Goal: Information Seeking & Learning: Learn about a topic

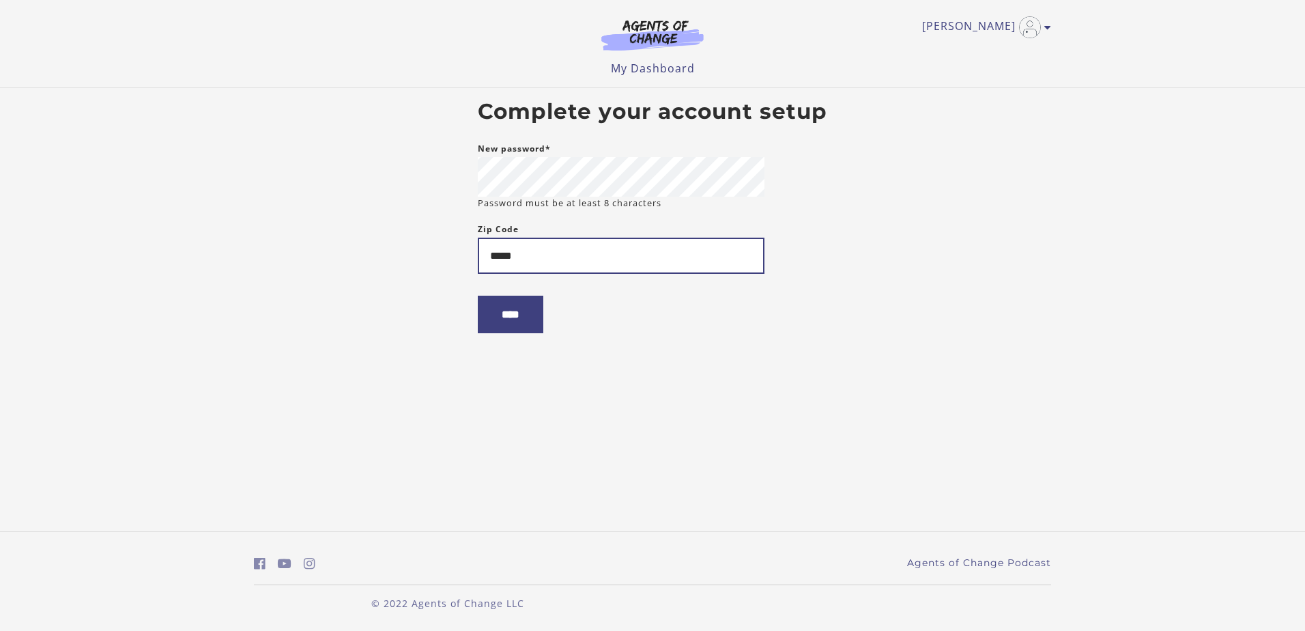
type input "*****"
click at [478, 296] on input "****" at bounding box center [511, 315] width 66 height 38
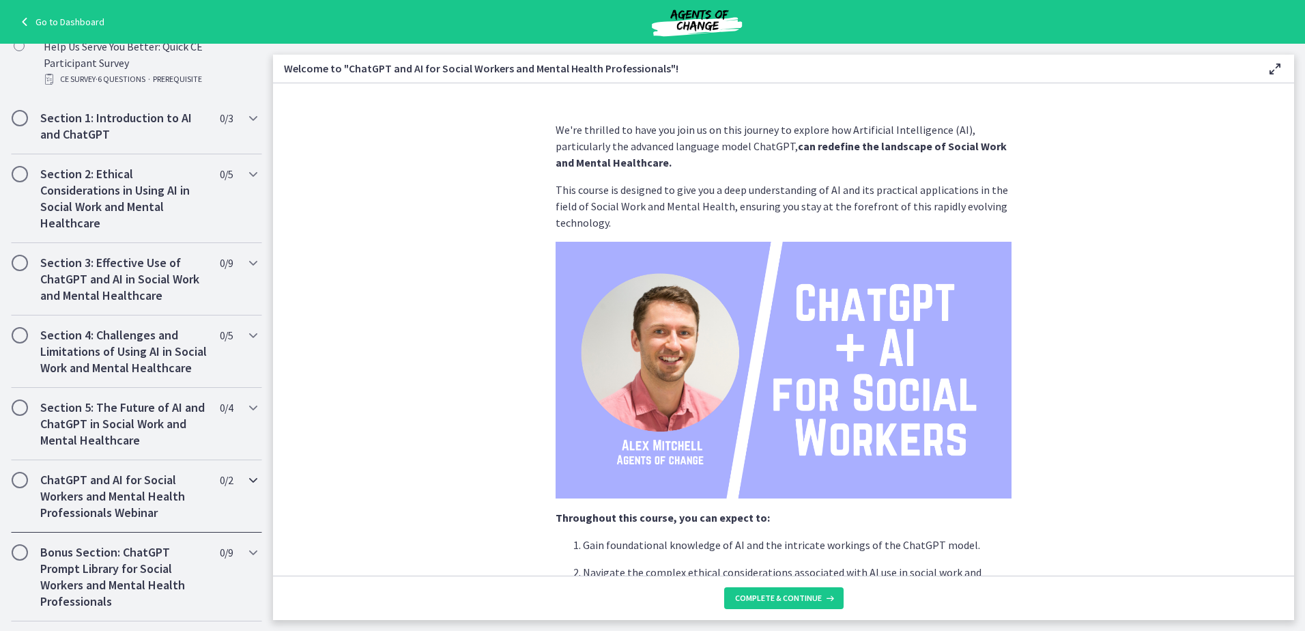
scroll to position [532, 0]
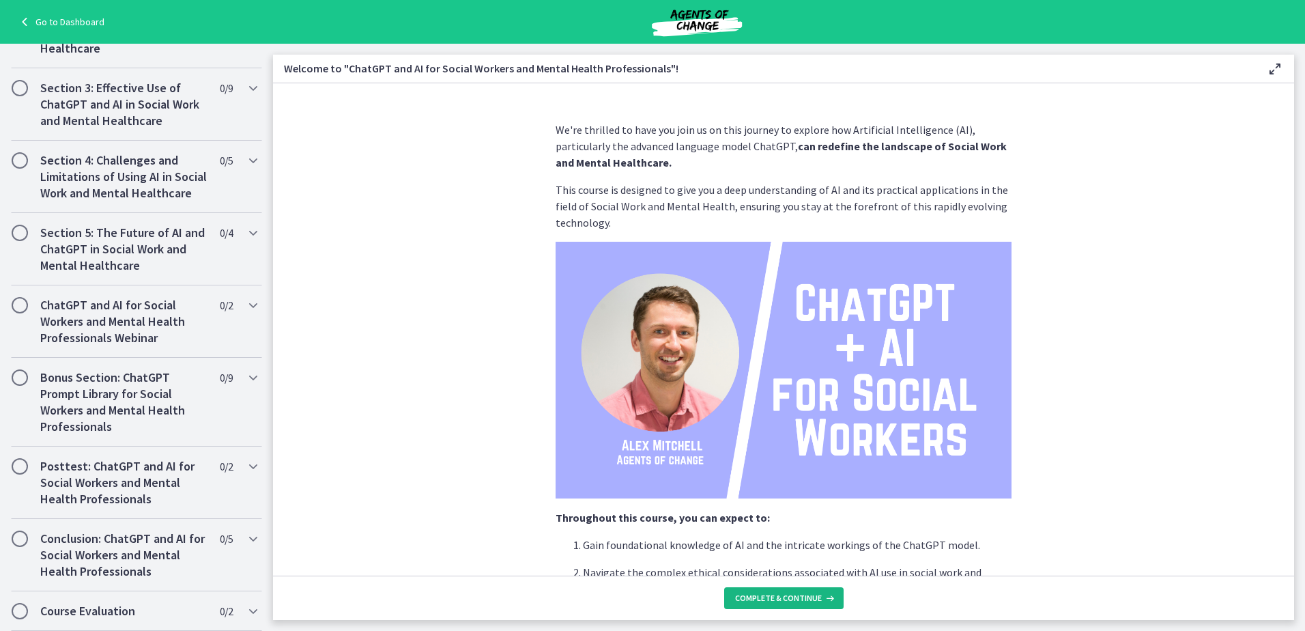
click at [810, 602] on span "Complete & continue" at bounding box center [778, 597] width 87 height 11
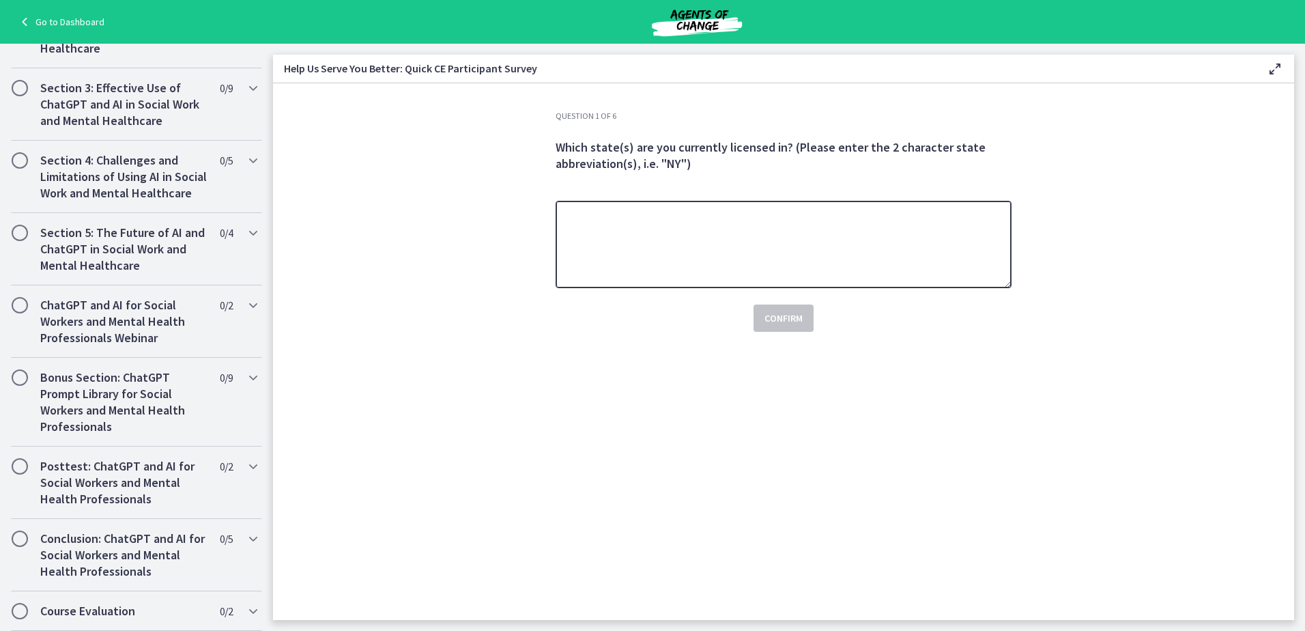
click at [672, 238] on textarea at bounding box center [784, 244] width 456 height 87
type textarea "*********"
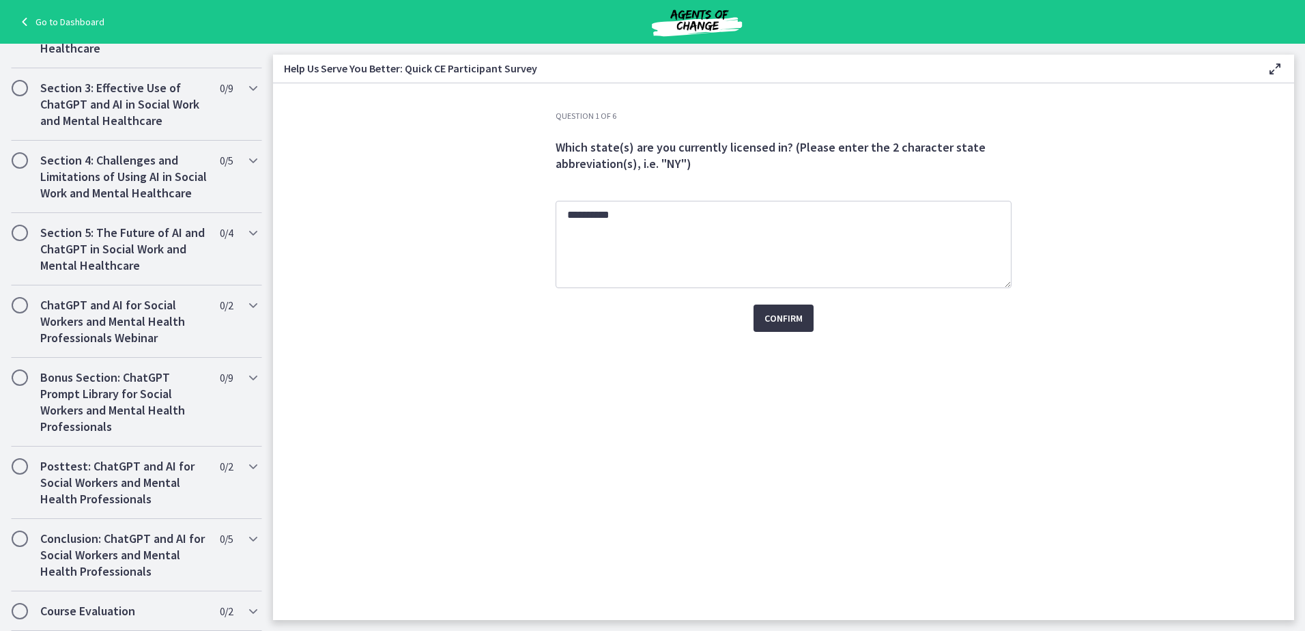
click at [773, 319] on span "Confirm" at bounding box center [783, 318] width 38 height 16
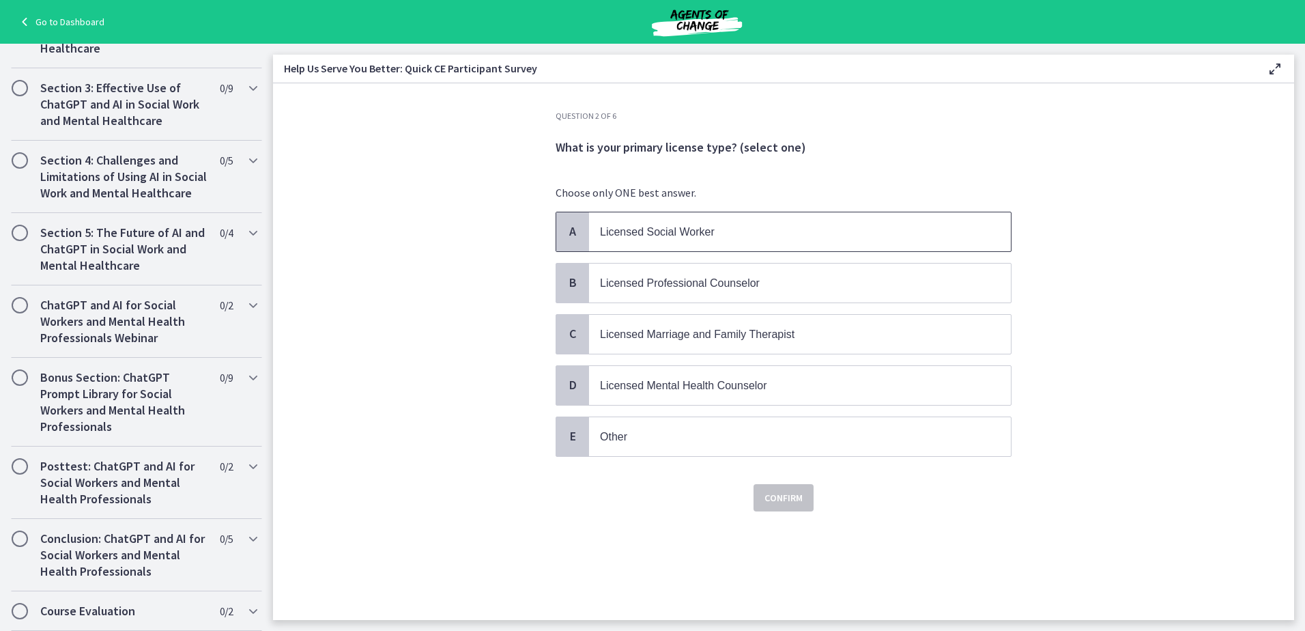
click at [702, 229] on span "Licensed Social Worker" at bounding box center [657, 232] width 115 height 12
click at [788, 498] on span "Confirm" at bounding box center [783, 497] width 38 height 16
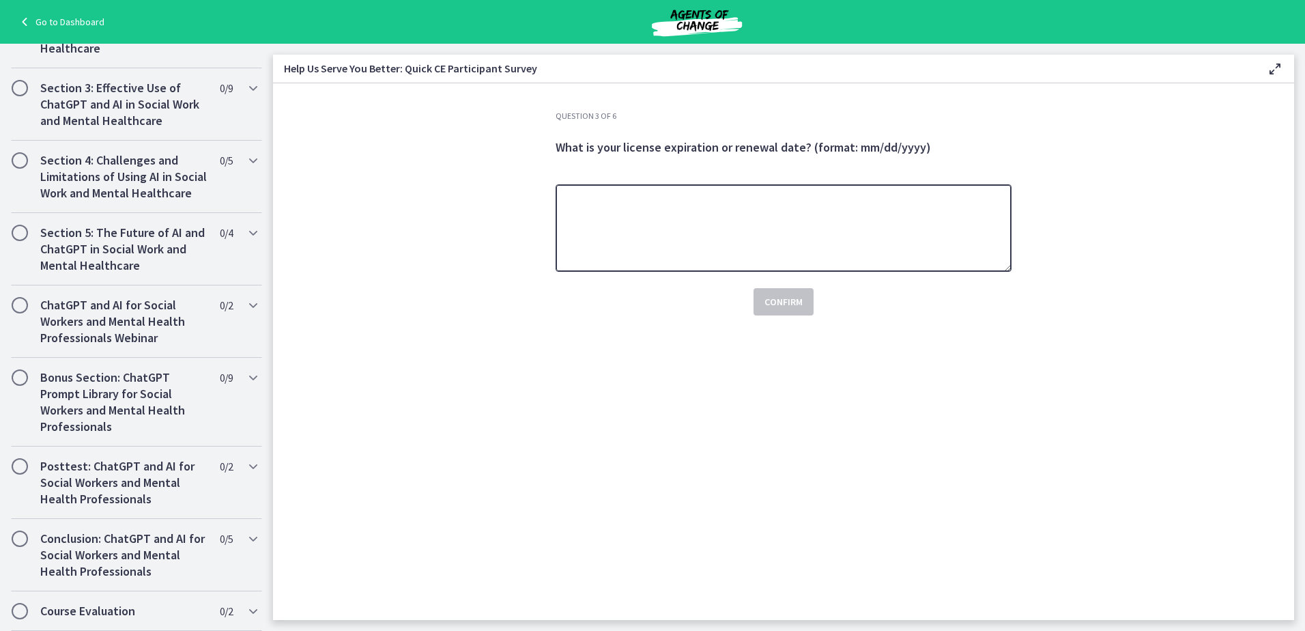
click at [713, 198] on textarea at bounding box center [784, 227] width 456 height 87
type textarea "**********"
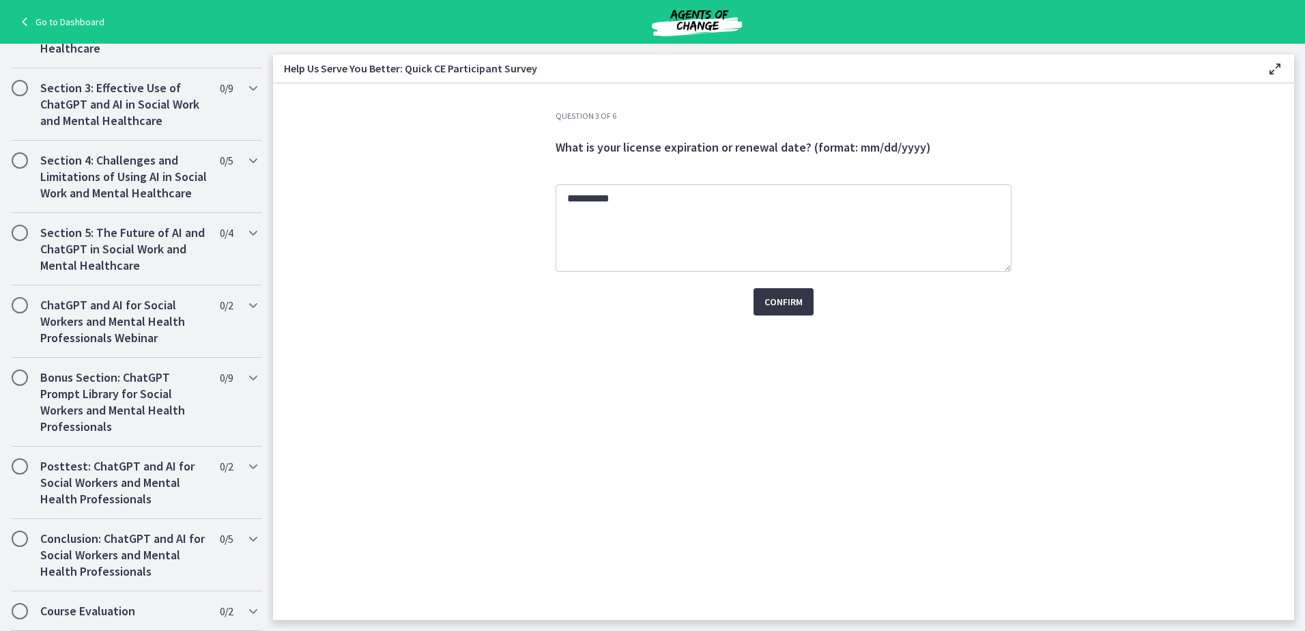
click at [779, 293] on button "Confirm" at bounding box center [784, 301] width 60 height 27
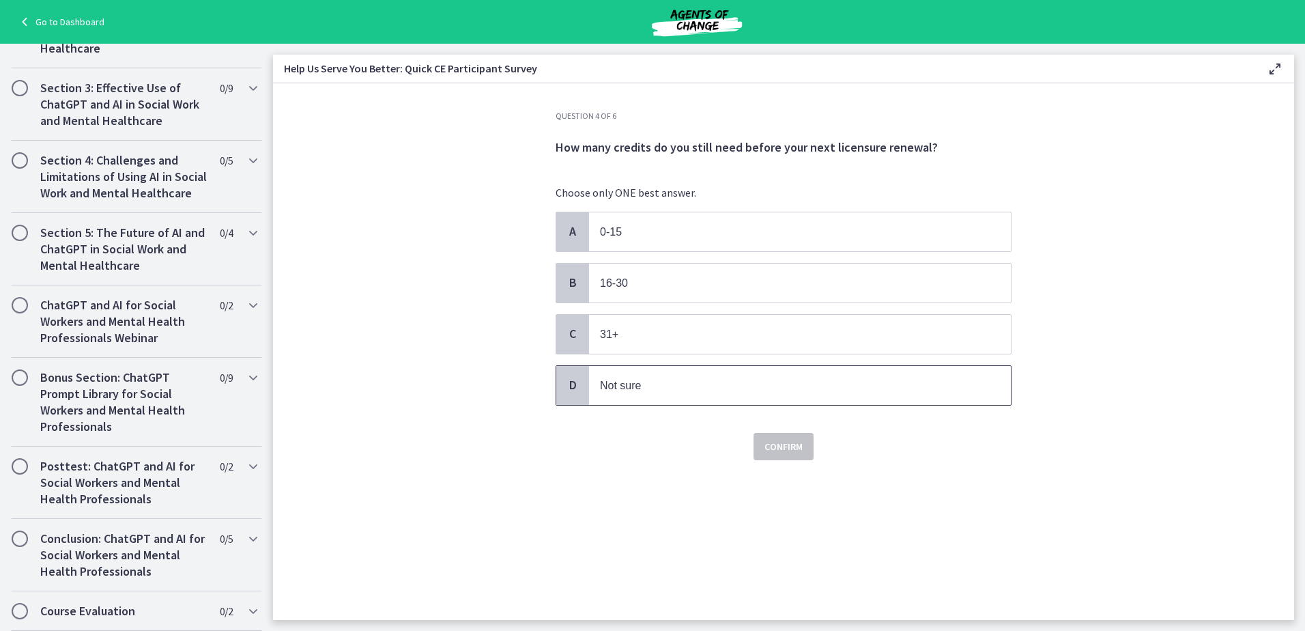
click at [642, 381] on p "Not sure" at bounding box center [786, 385] width 373 height 17
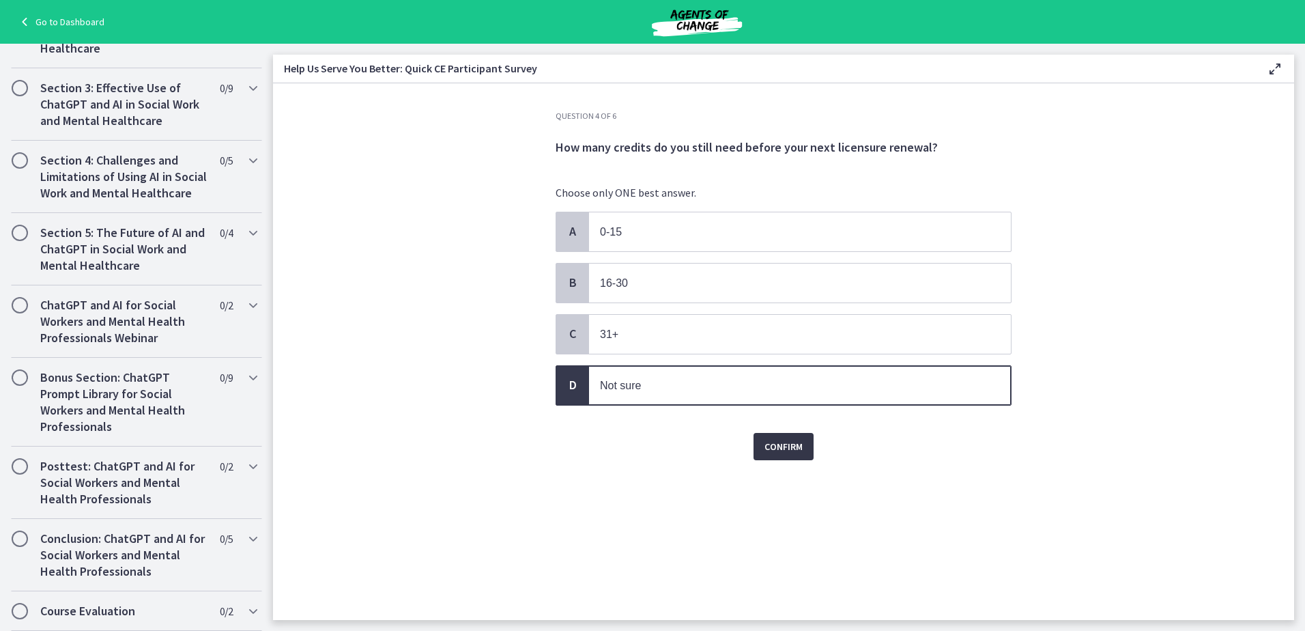
click at [783, 446] on span "Confirm" at bounding box center [783, 446] width 38 height 16
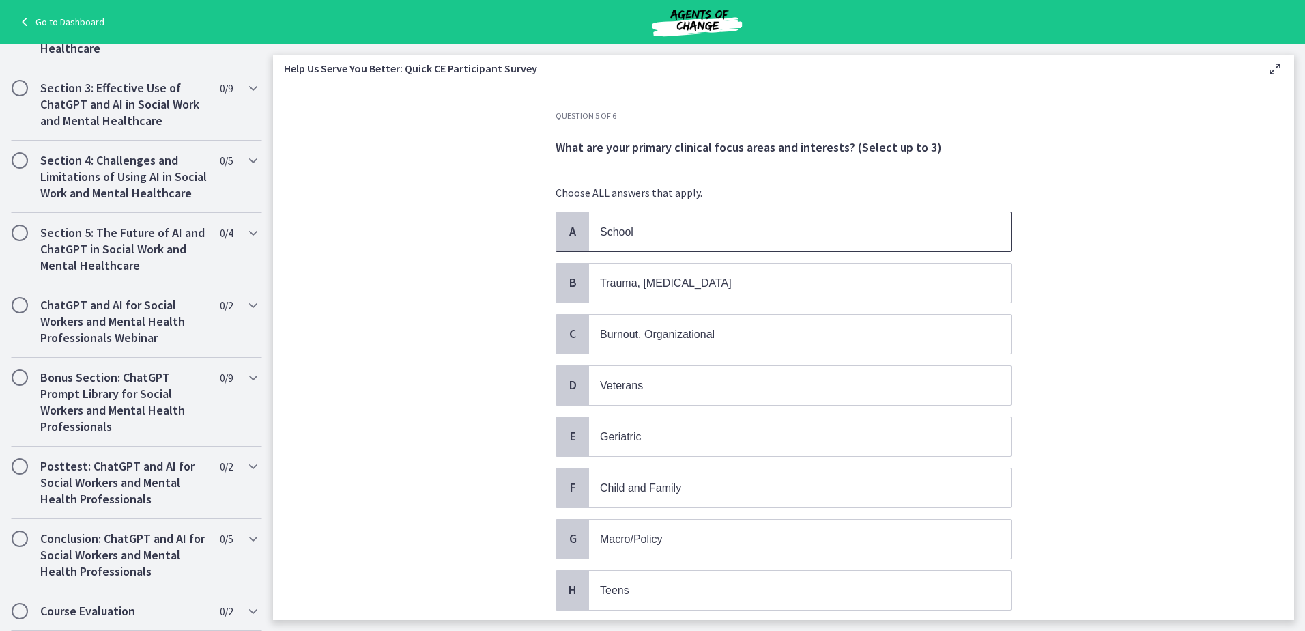
click at [632, 239] on p "School" at bounding box center [786, 231] width 373 height 17
click at [700, 487] on p "Child and Family" at bounding box center [786, 487] width 373 height 17
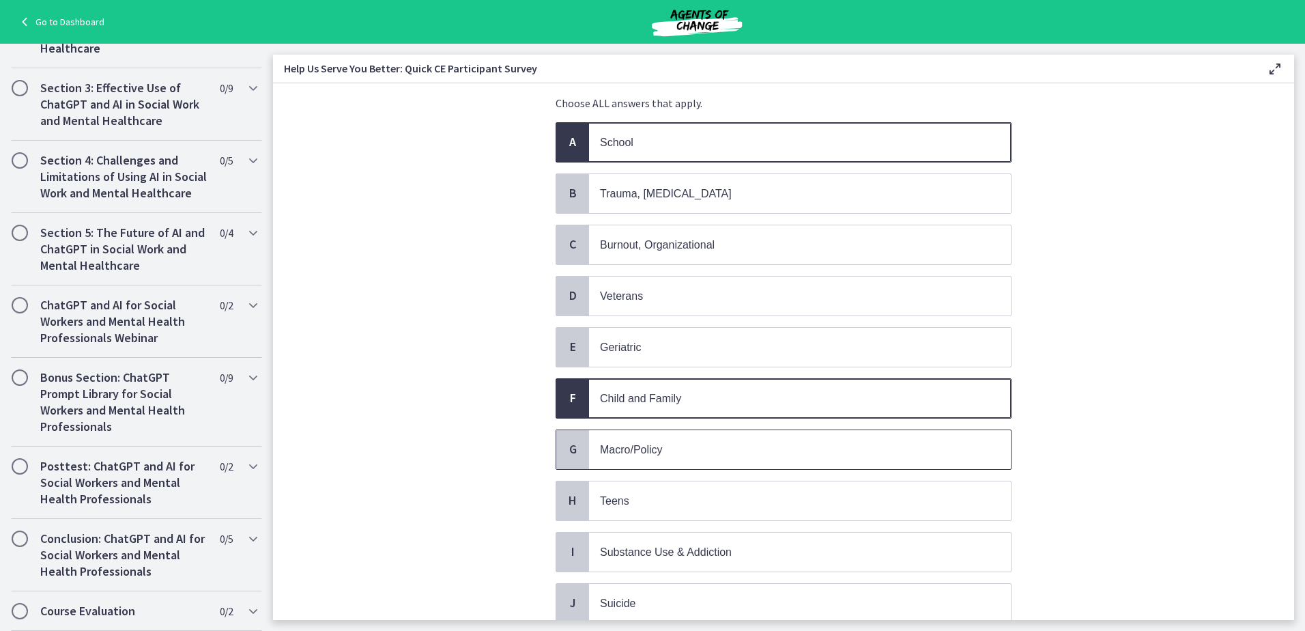
scroll to position [273, 0]
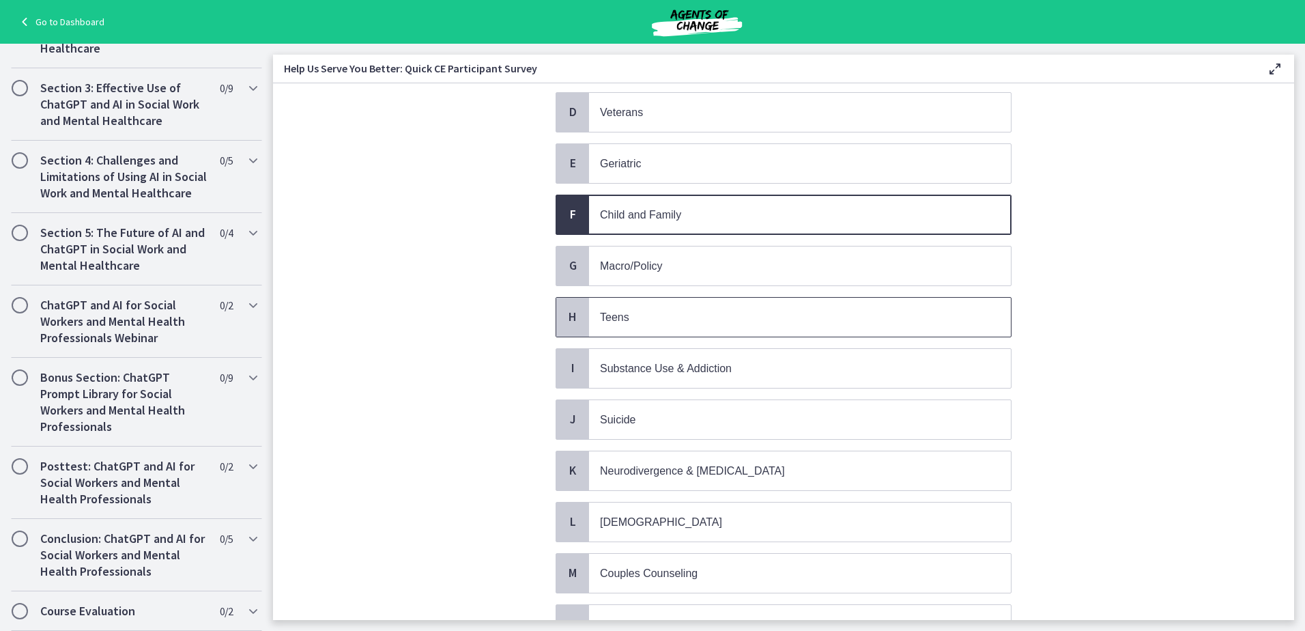
click at [607, 315] on span "Teens" at bounding box center [614, 317] width 29 height 12
click at [624, 415] on span "Suicide" at bounding box center [617, 420] width 35 height 12
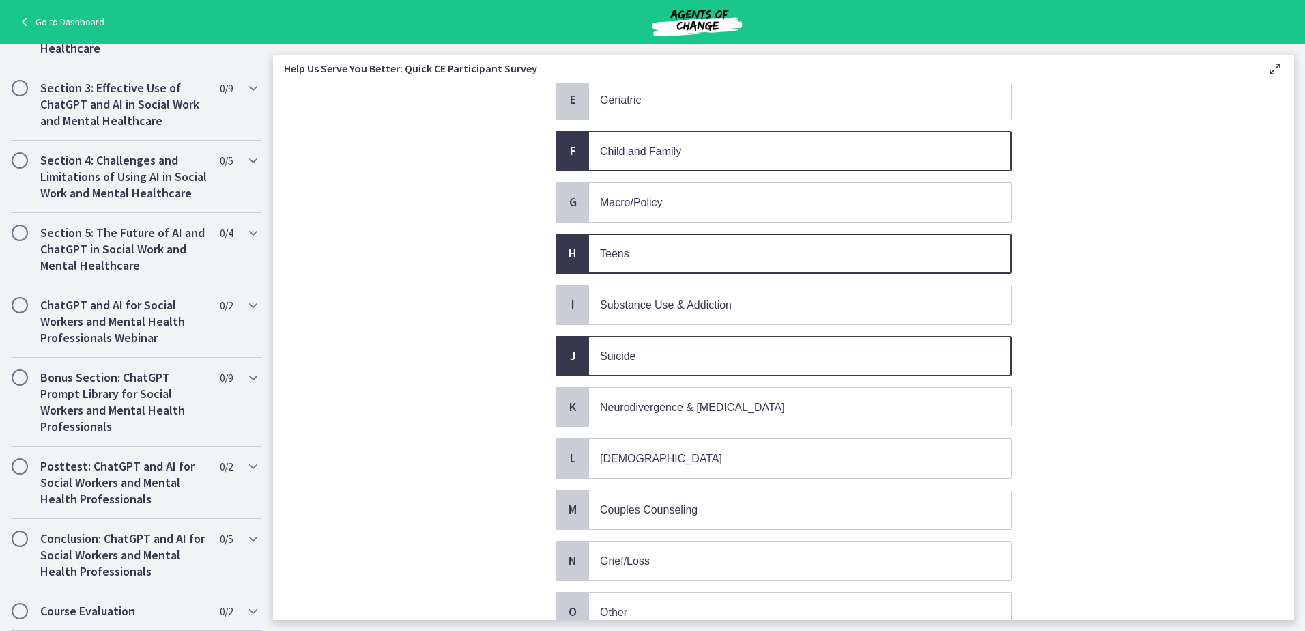
scroll to position [458, 0]
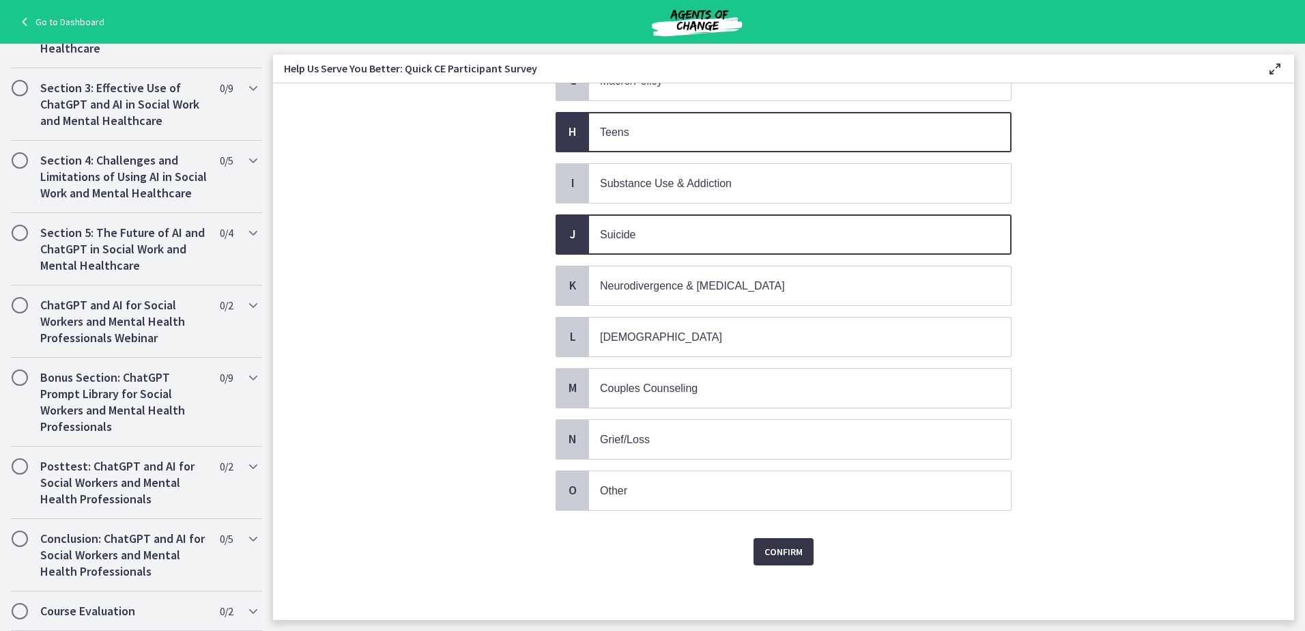
click at [788, 551] on span "Confirm" at bounding box center [783, 551] width 38 height 16
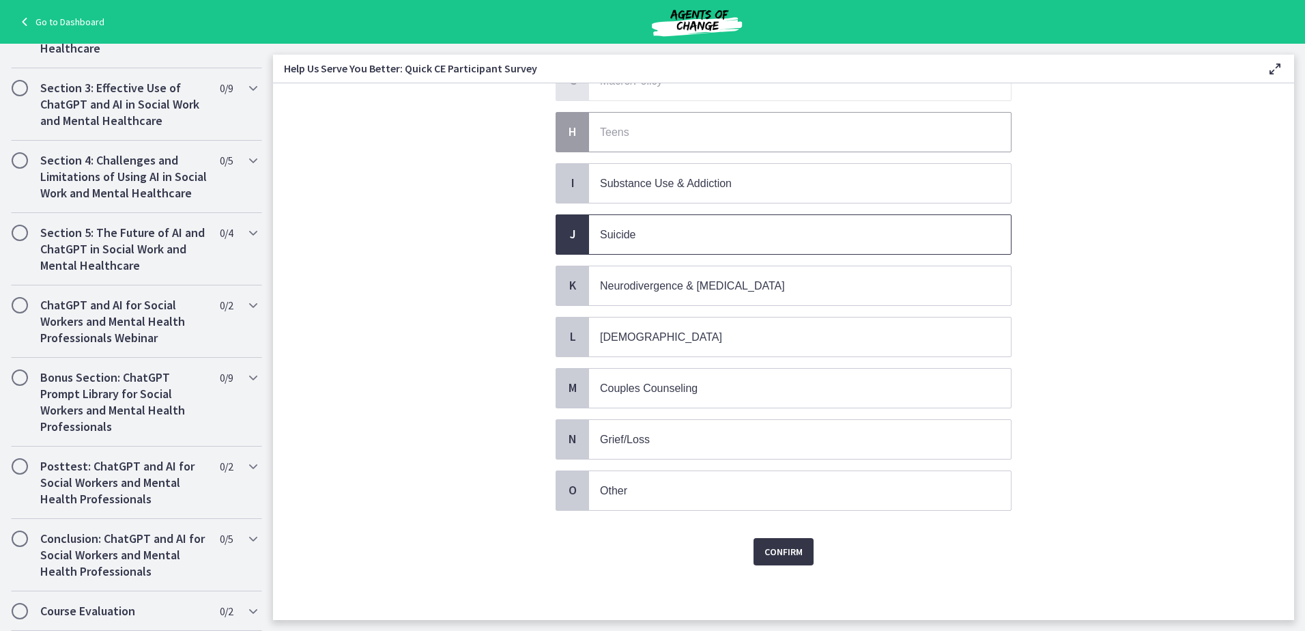
scroll to position [0, 0]
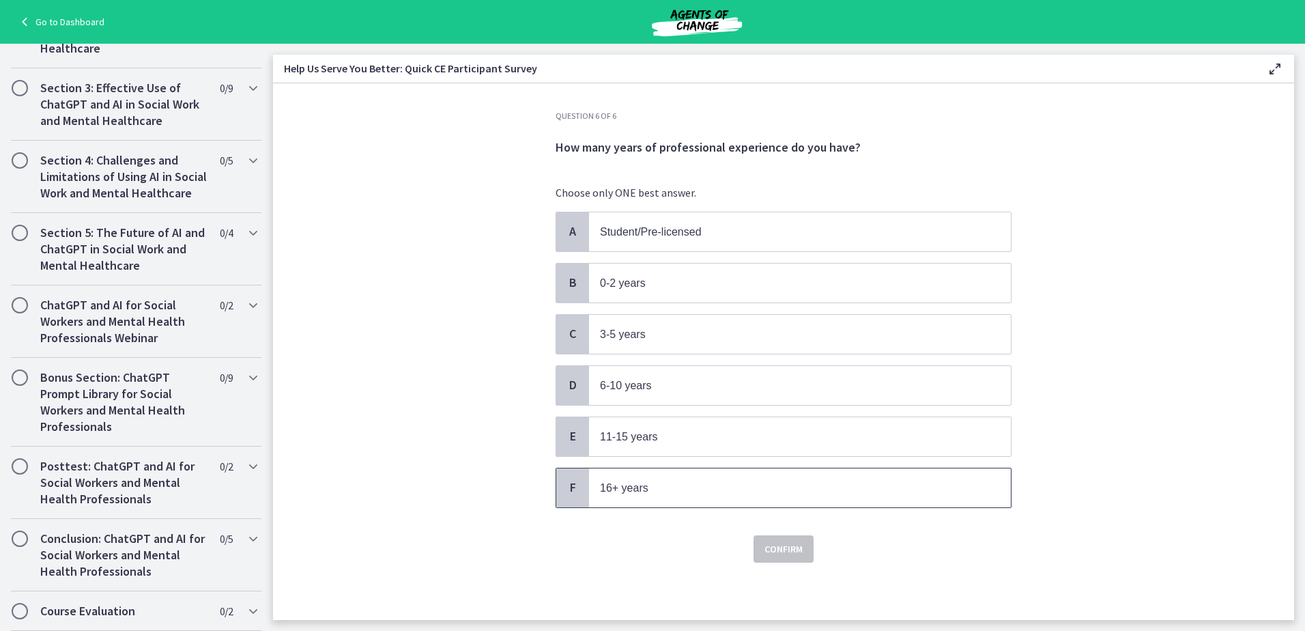
click at [650, 490] on p "16+ years" at bounding box center [786, 487] width 373 height 17
click at [784, 554] on span "Confirm" at bounding box center [783, 549] width 38 height 16
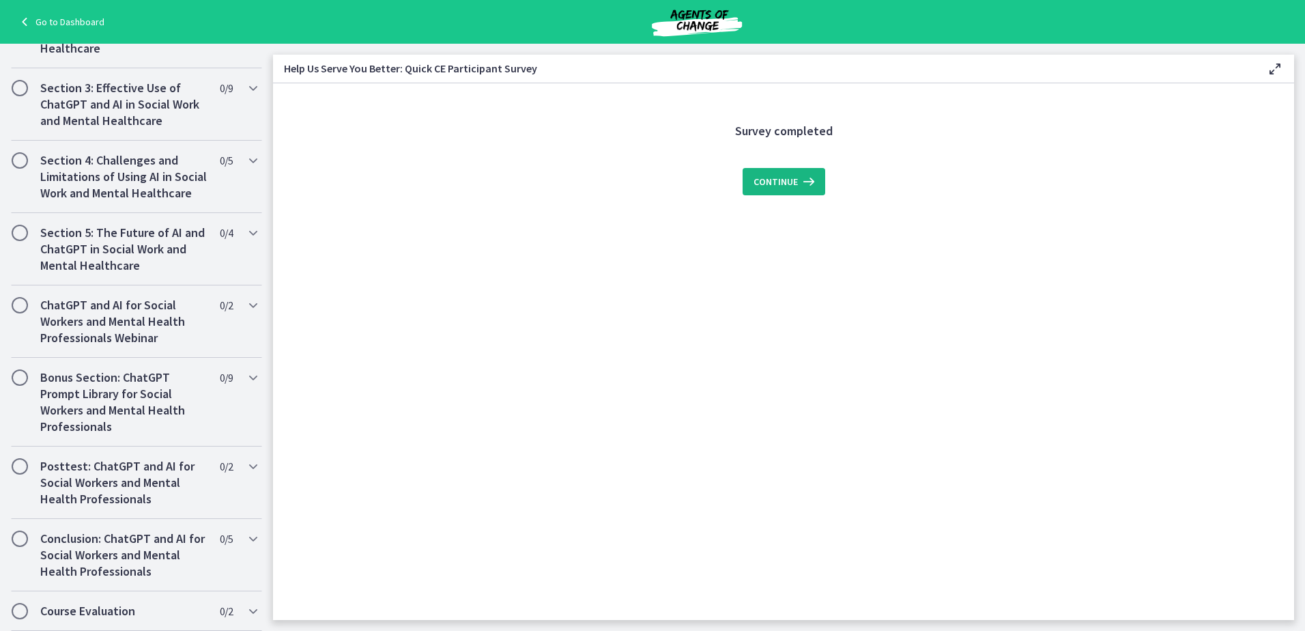
click at [788, 180] on span "Continue" at bounding box center [776, 181] width 44 height 16
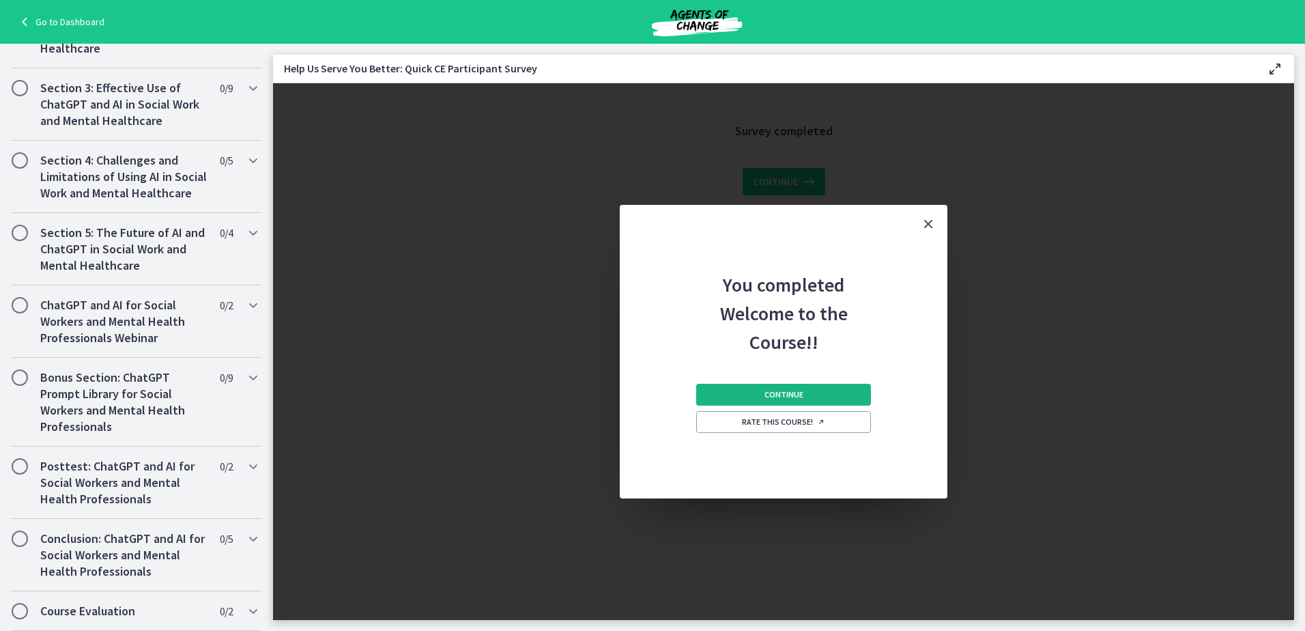
click at [794, 395] on span "Continue" at bounding box center [783, 394] width 39 height 11
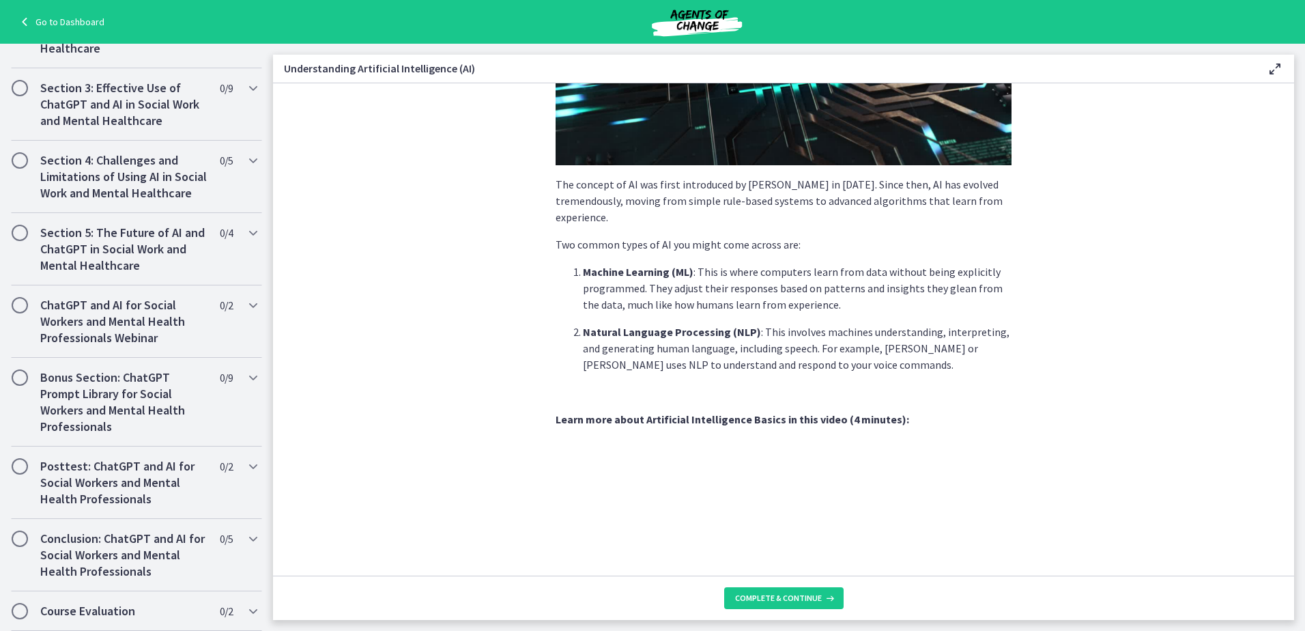
scroll to position [511, 0]
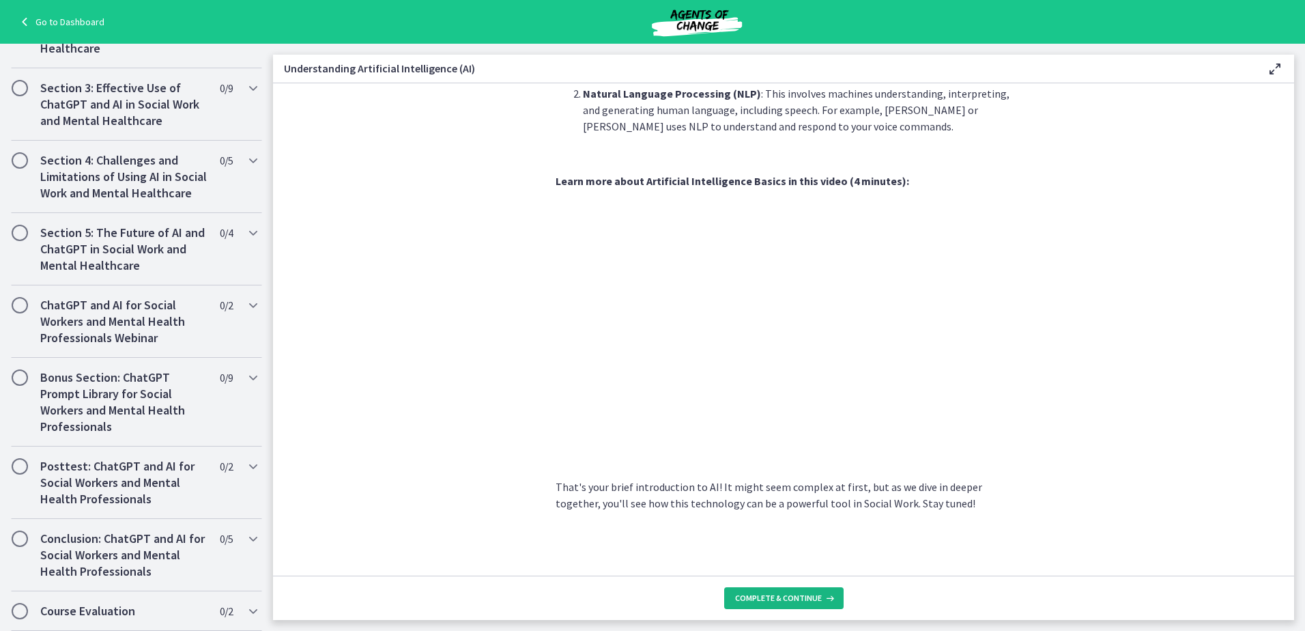
click at [795, 594] on span "Complete & continue" at bounding box center [778, 597] width 87 height 11
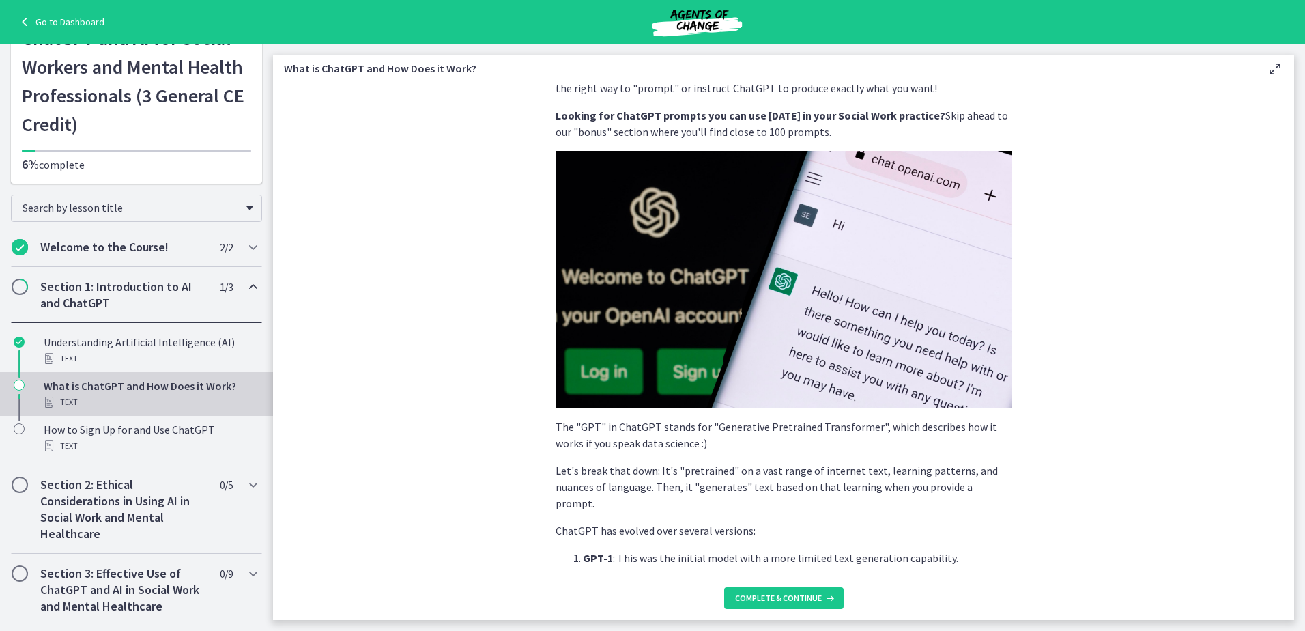
scroll to position [205, 0]
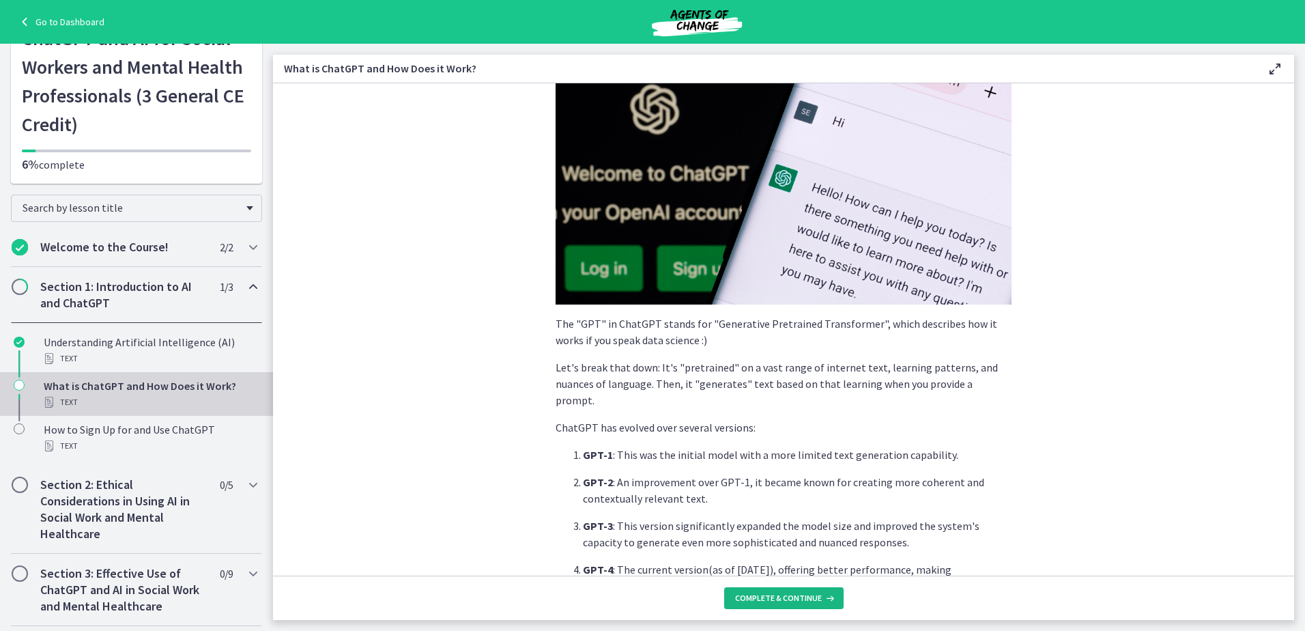
click at [814, 599] on span "Complete & continue" at bounding box center [778, 597] width 87 height 11
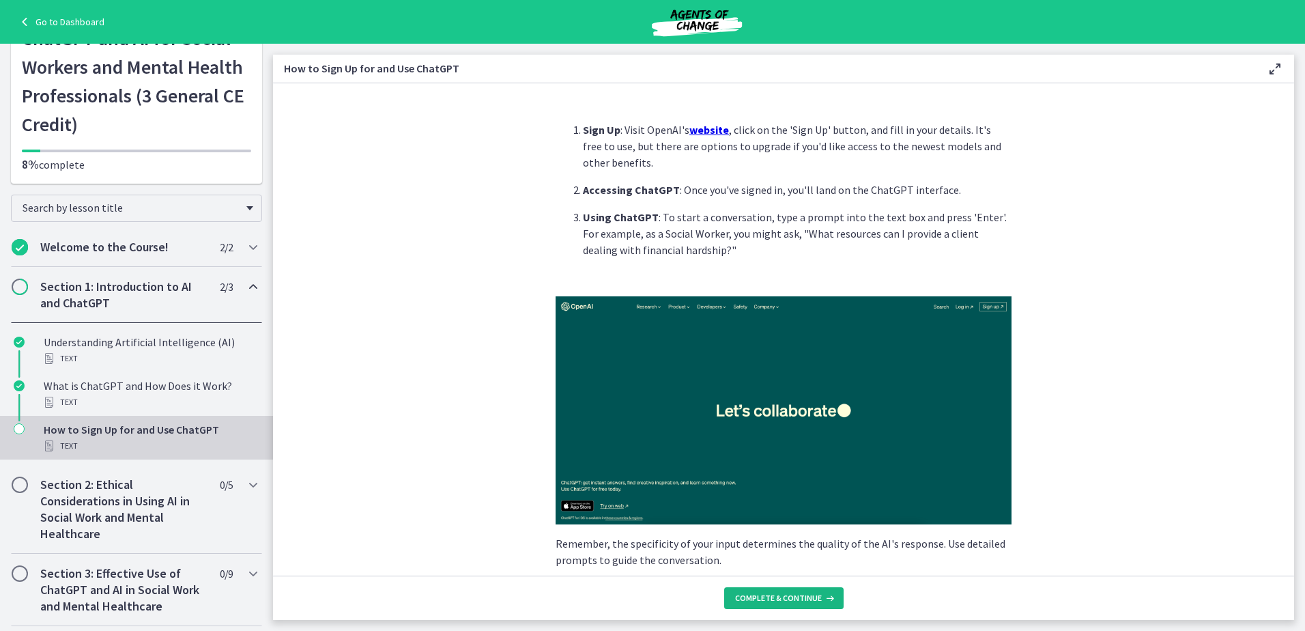
click at [805, 601] on span "Complete & continue" at bounding box center [778, 597] width 87 height 11
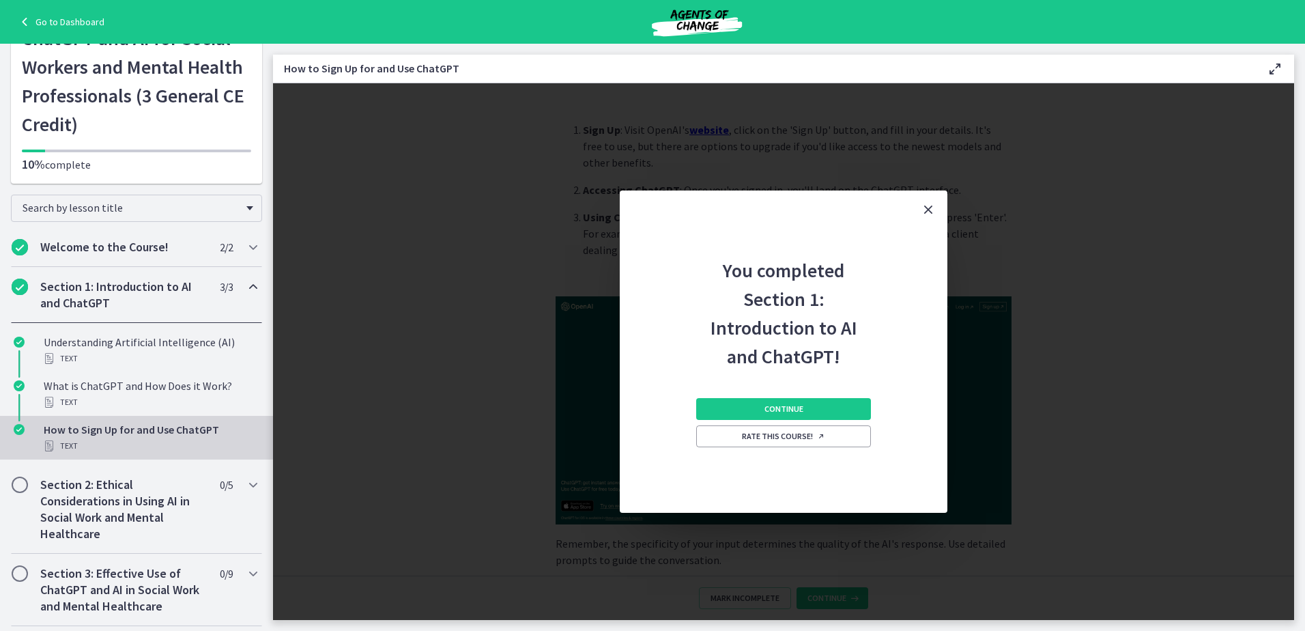
click at [779, 393] on div "Continue Rate this course!" at bounding box center [783, 442] width 175 height 142
click at [778, 402] on button "Continue" at bounding box center [783, 409] width 175 height 22
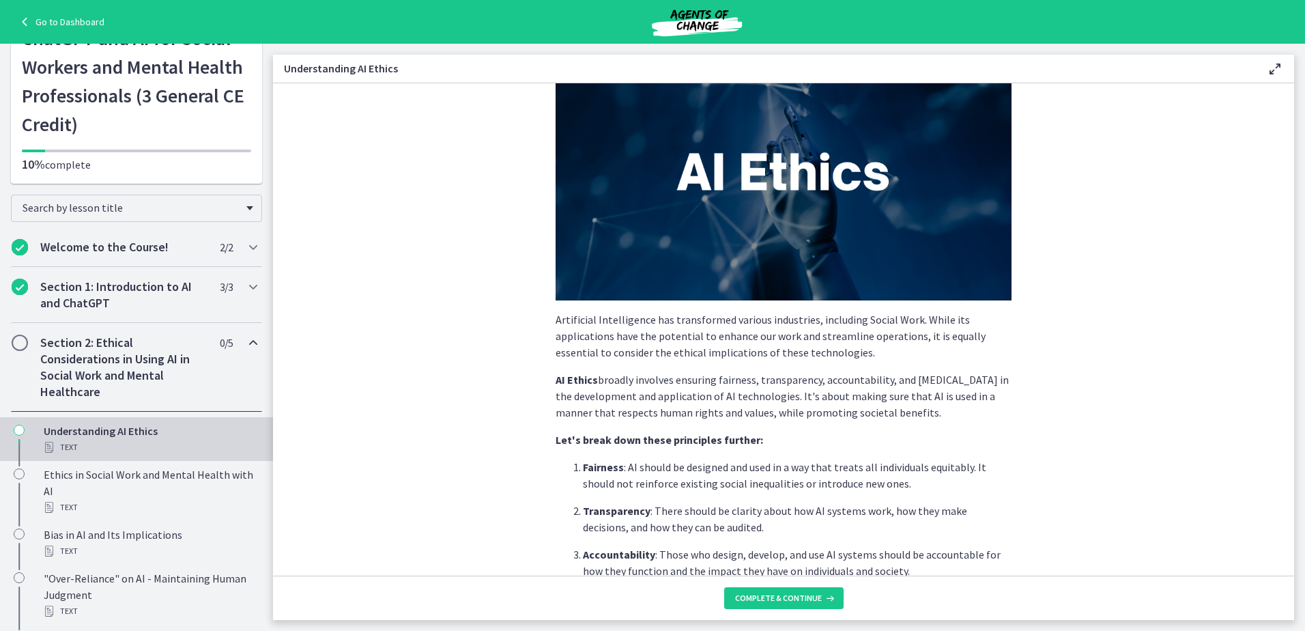
scroll to position [273, 0]
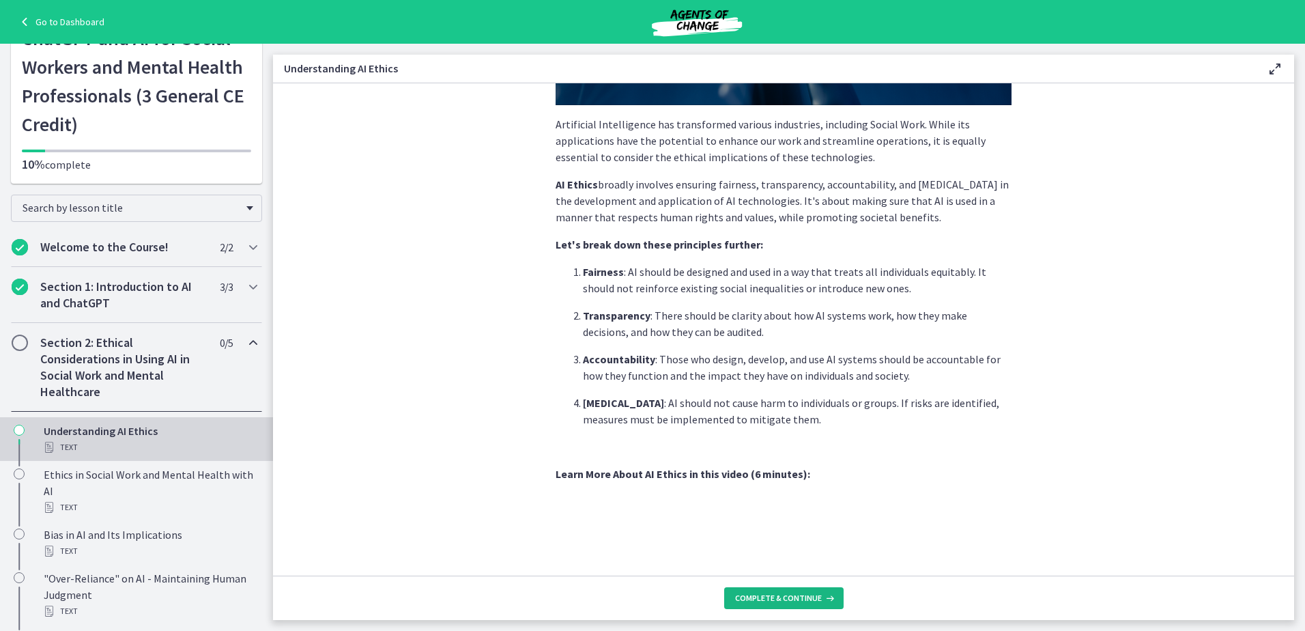
click at [806, 597] on span "Complete & continue" at bounding box center [778, 597] width 87 height 11
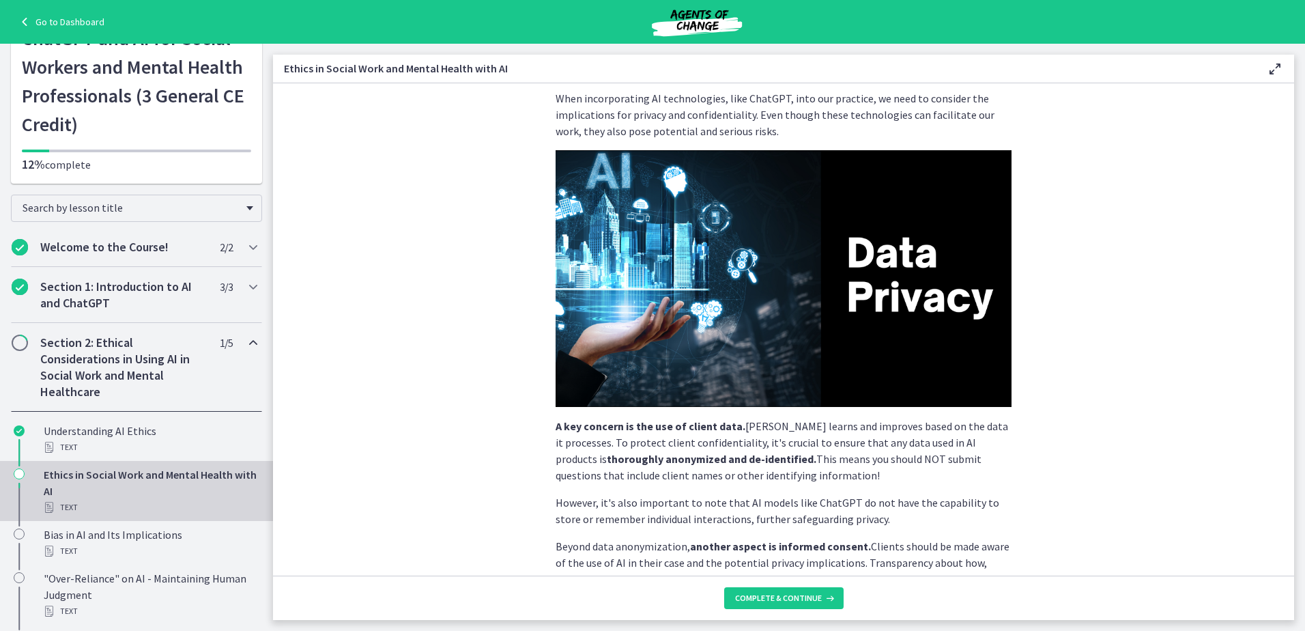
scroll to position [261, 0]
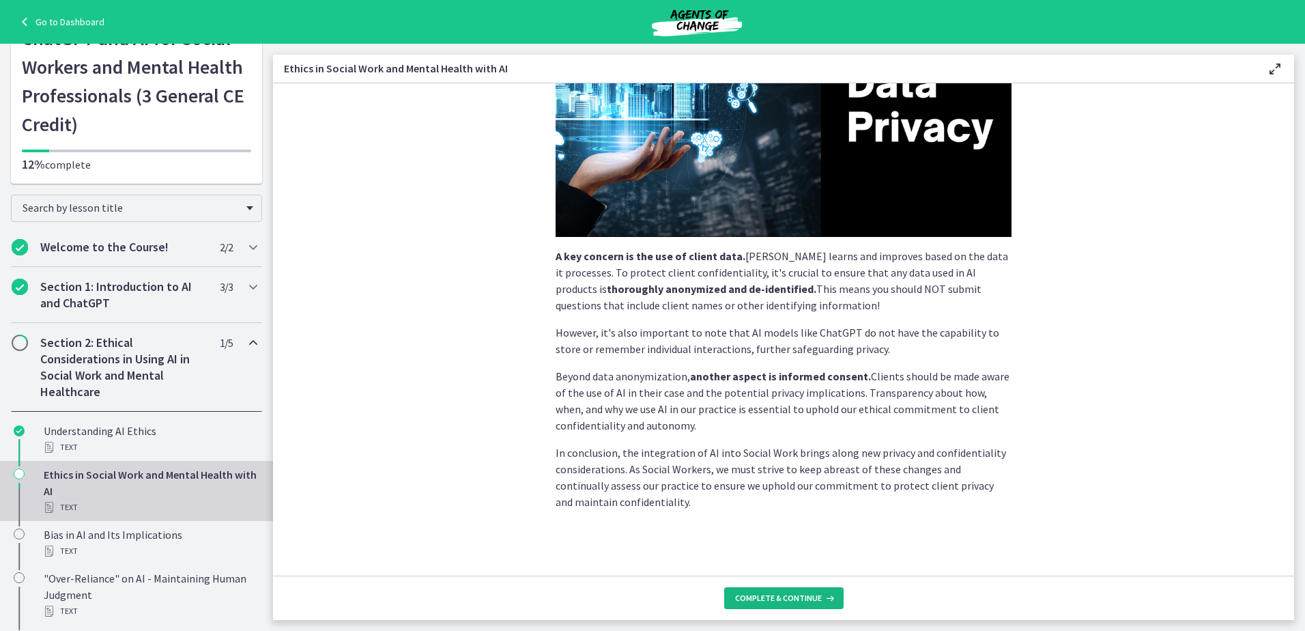
click at [791, 597] on span "Complete & continue" at bounding box center [778, 597] width 87 height 11
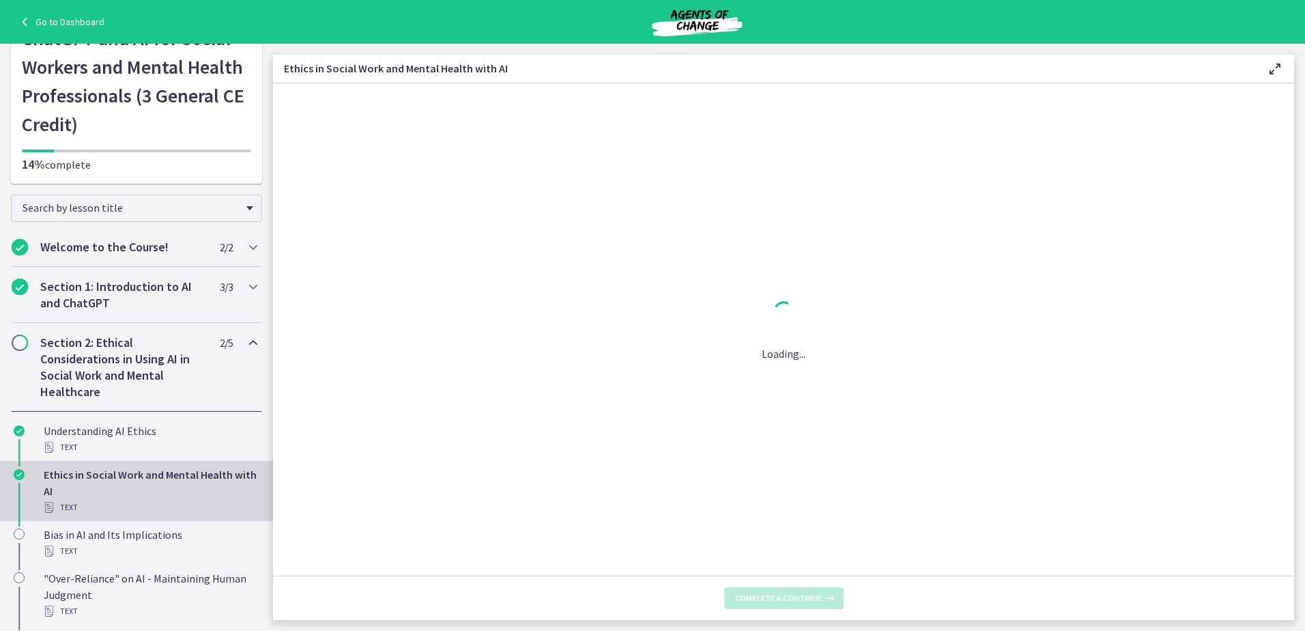
scroll to position [0, 0]
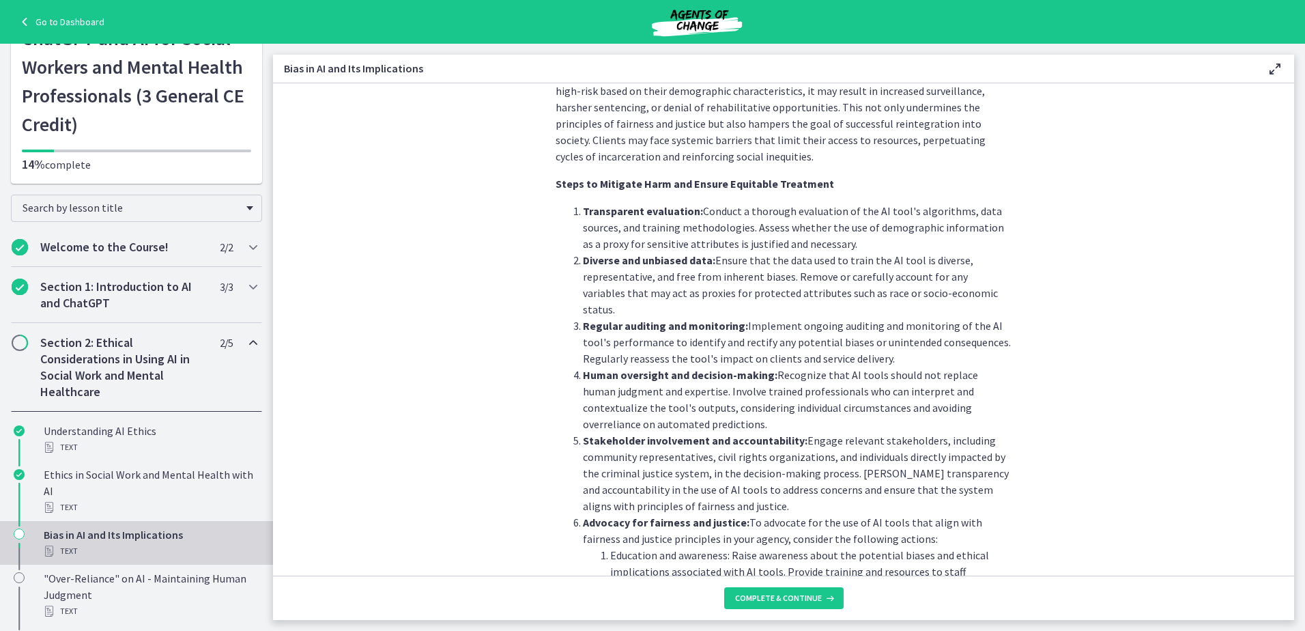
scroll to position [1160, 0]
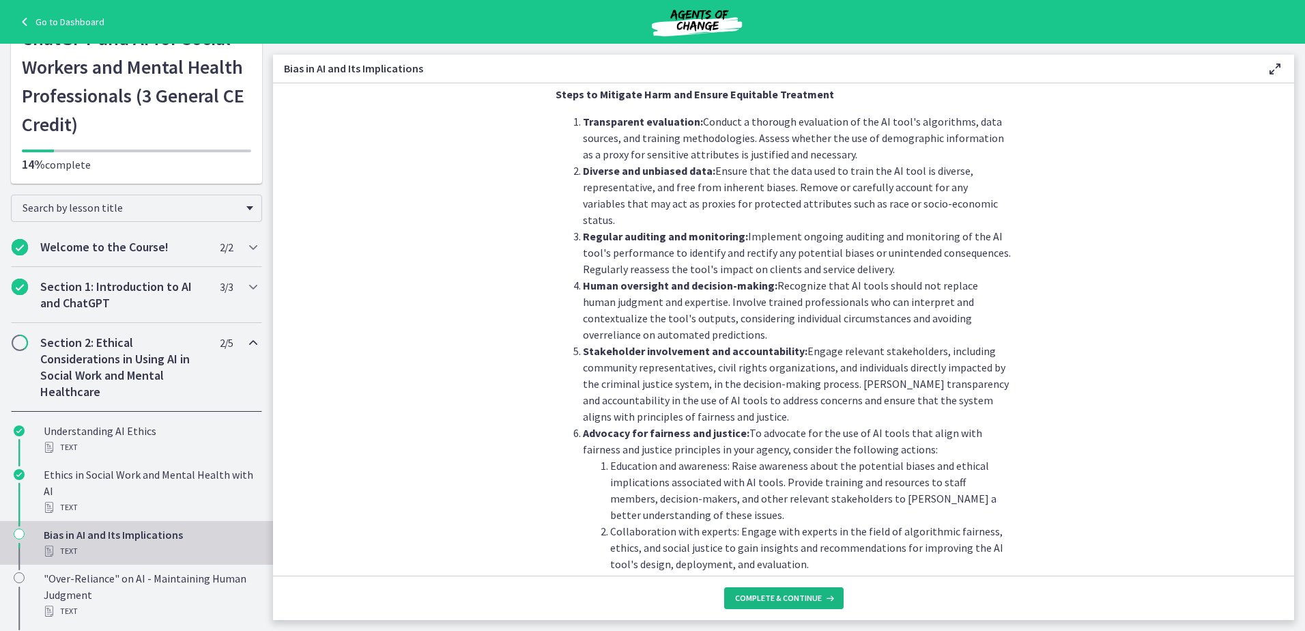
click at [783, 597] on span "Complete & continue" at bounding box center [778, 597] width 87 height 11
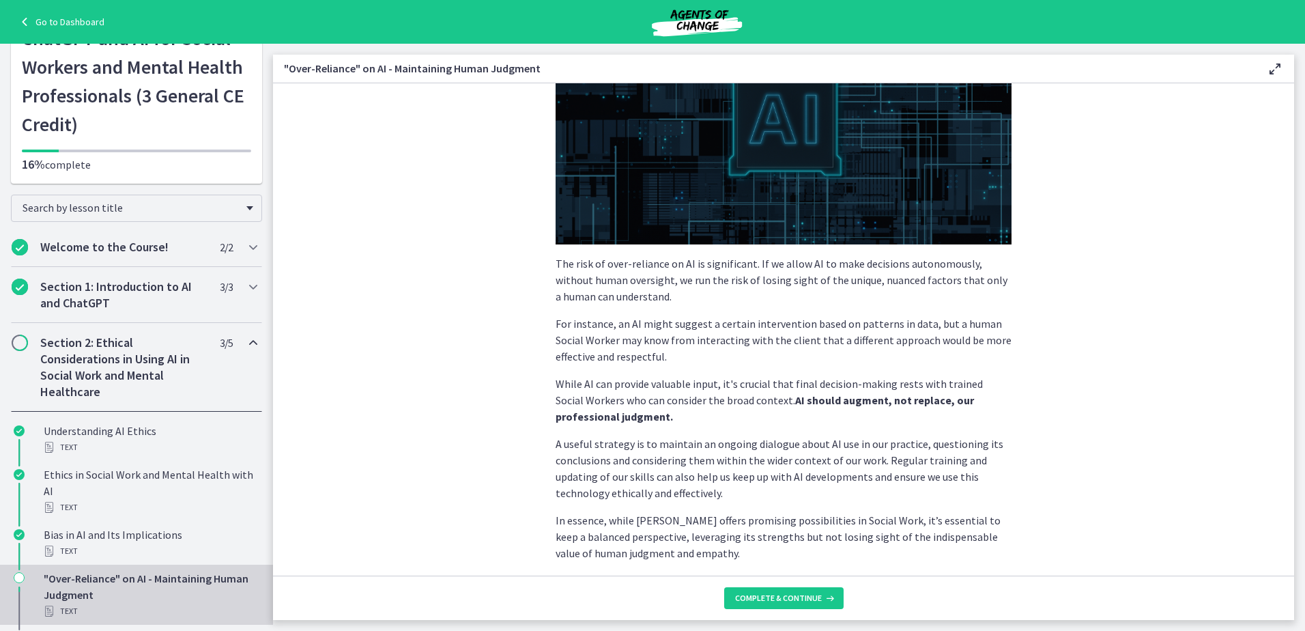
scroll to position [254, 0]
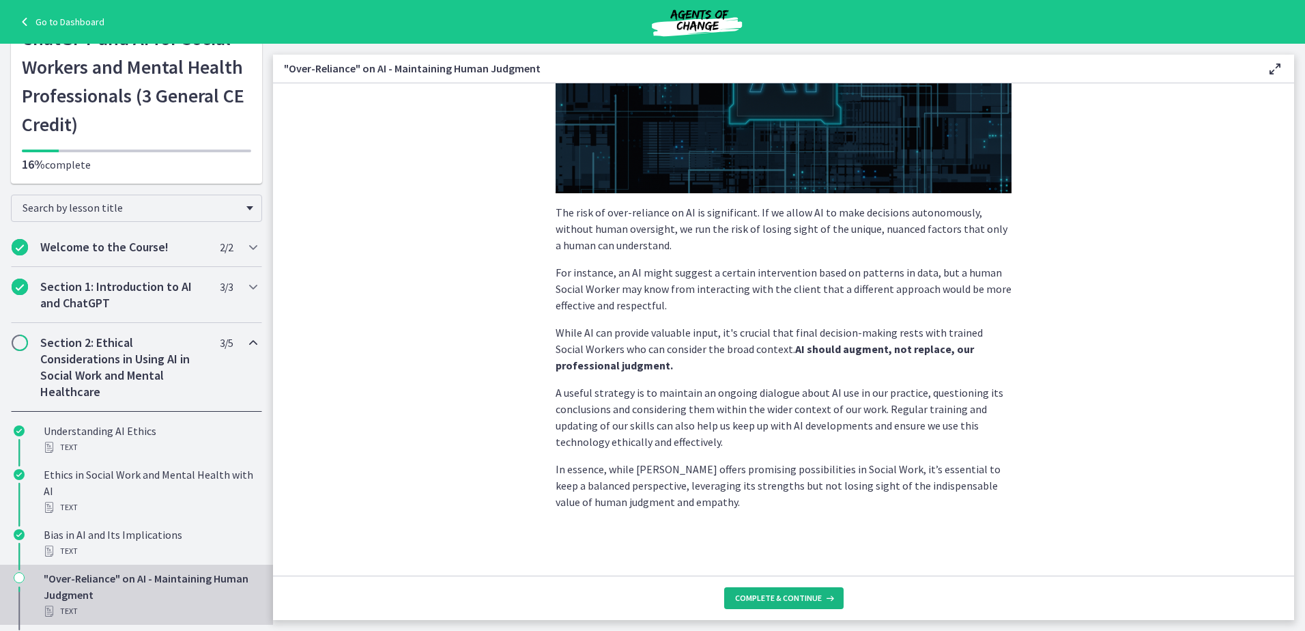
click at [763, 594] on span "Complete & continue" at bounding box center [778, 597] width 87 height 11
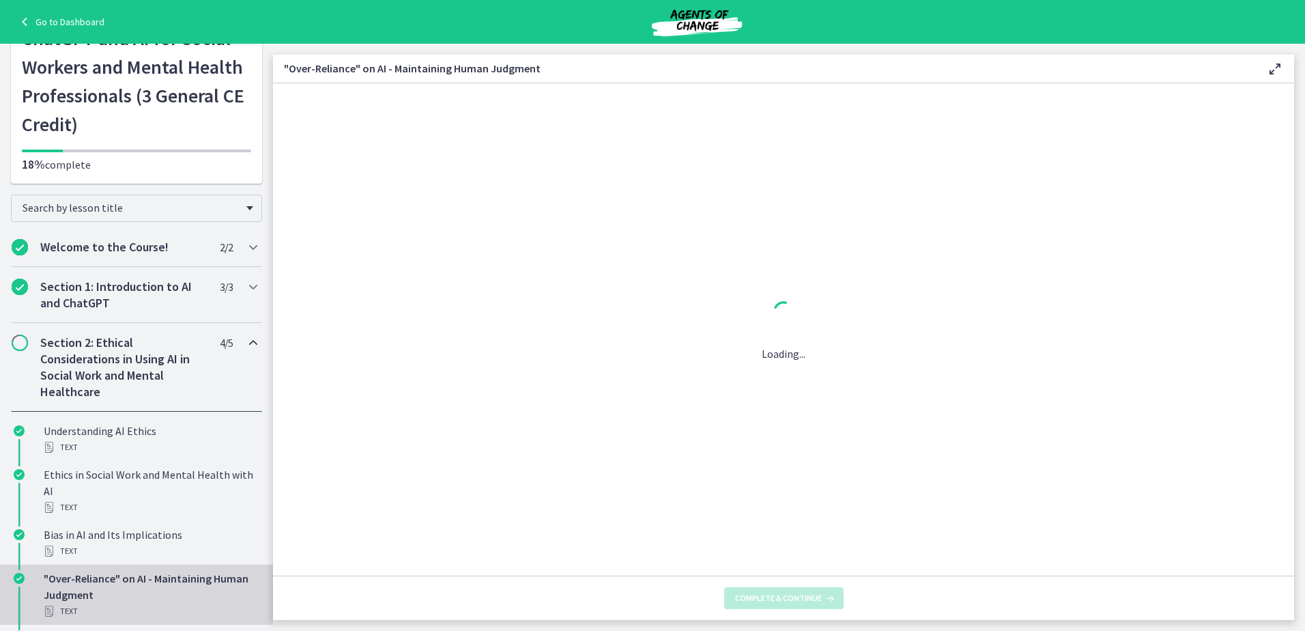
scroll to position [0, 0]
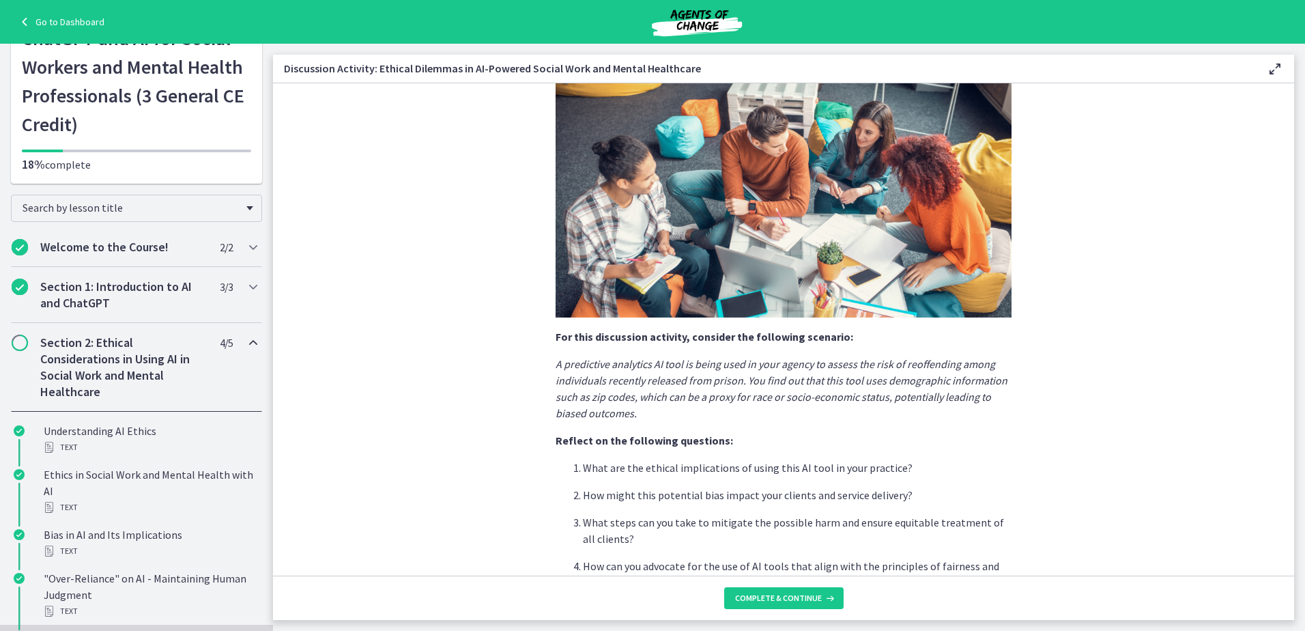
scroll to position [261, 0]
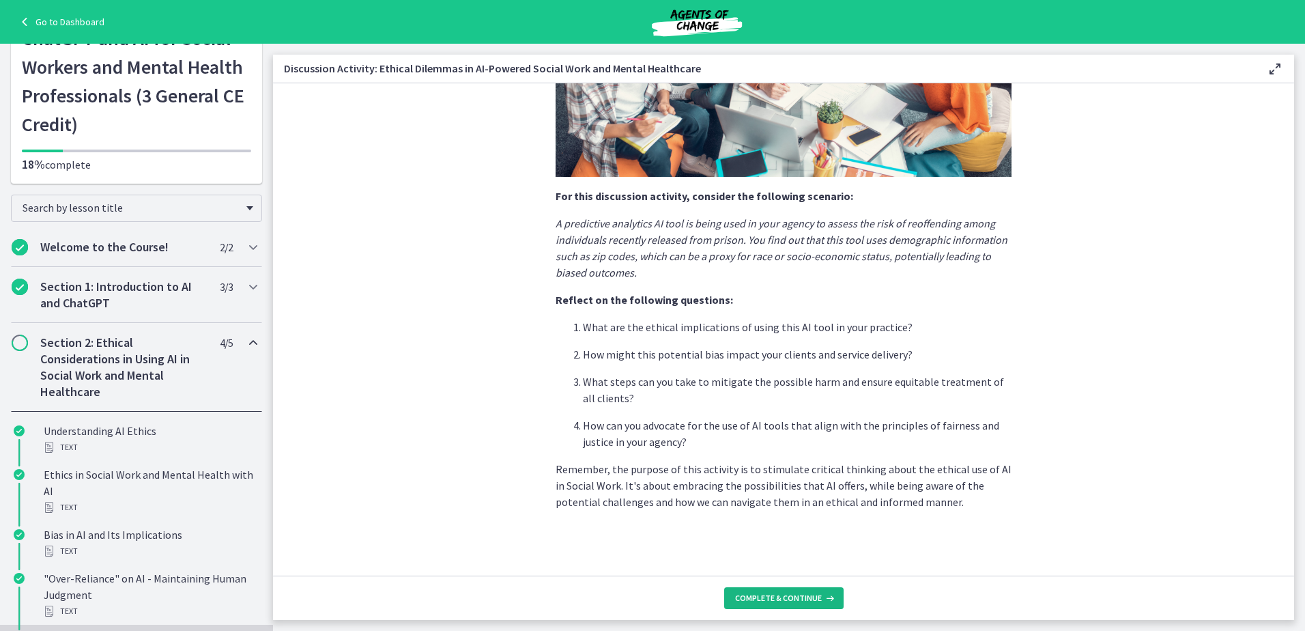
click at [805, 601] on span "Complete & continue" at bounding box center [778, 597] width 87 height 11
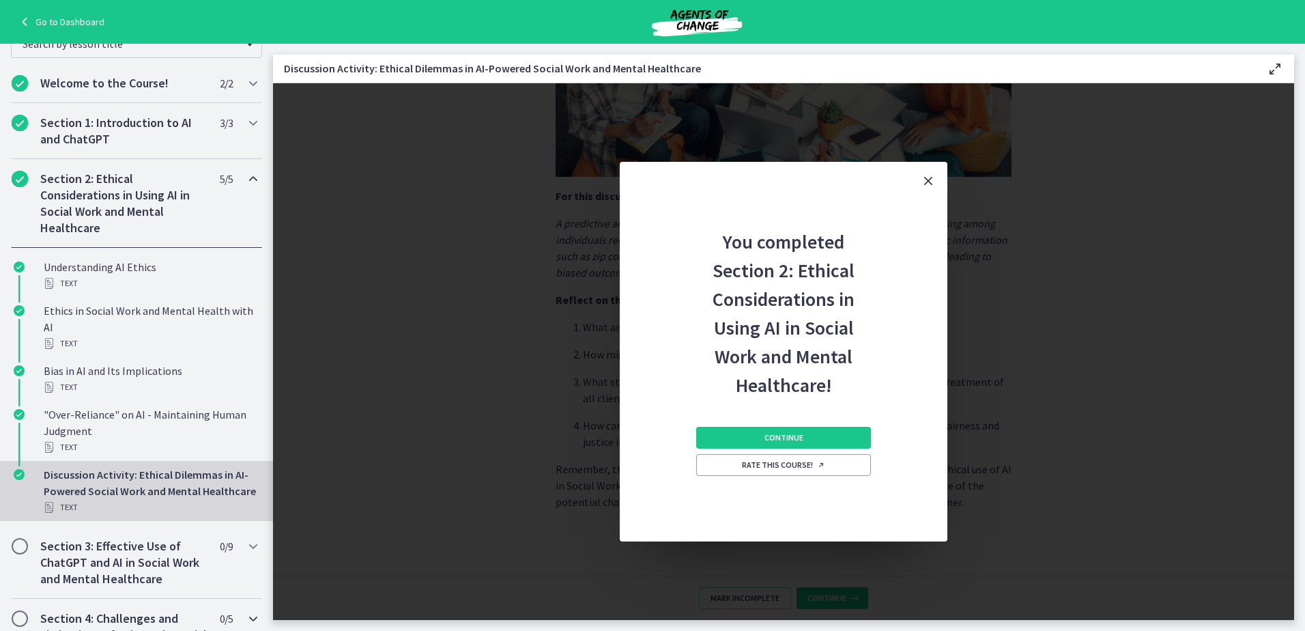
scroll to position [383, 0]
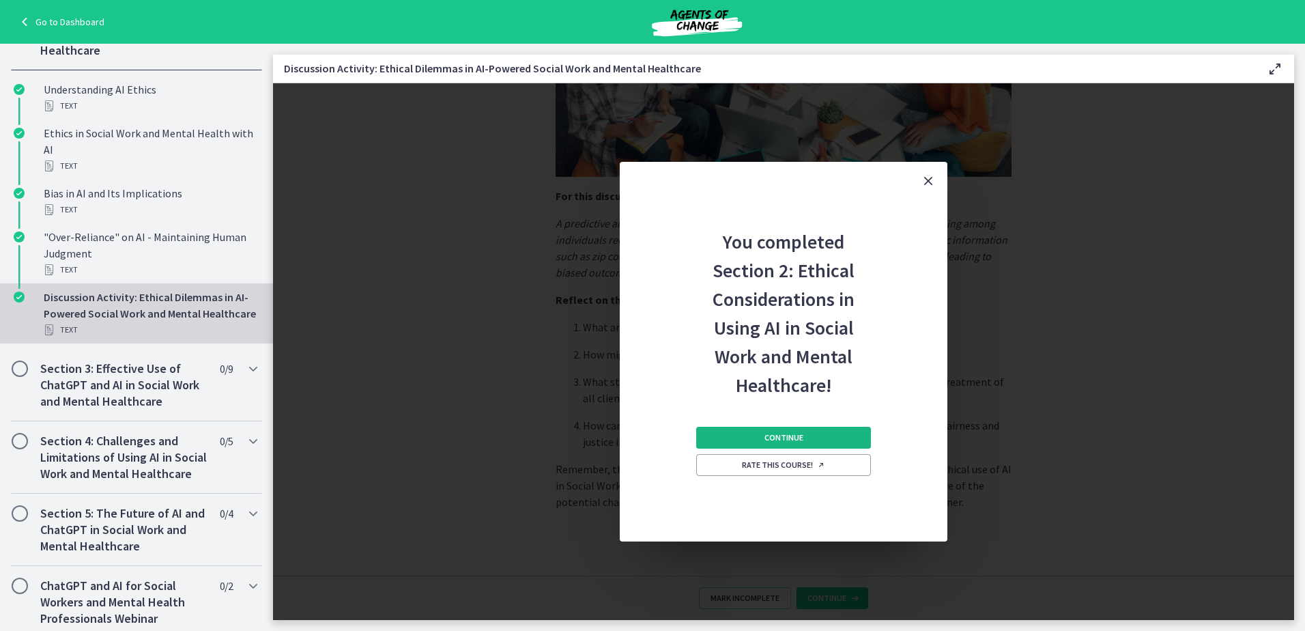
click at [788, 439] on span "Continue" at bounding box center [783, 437] width 39 height 11
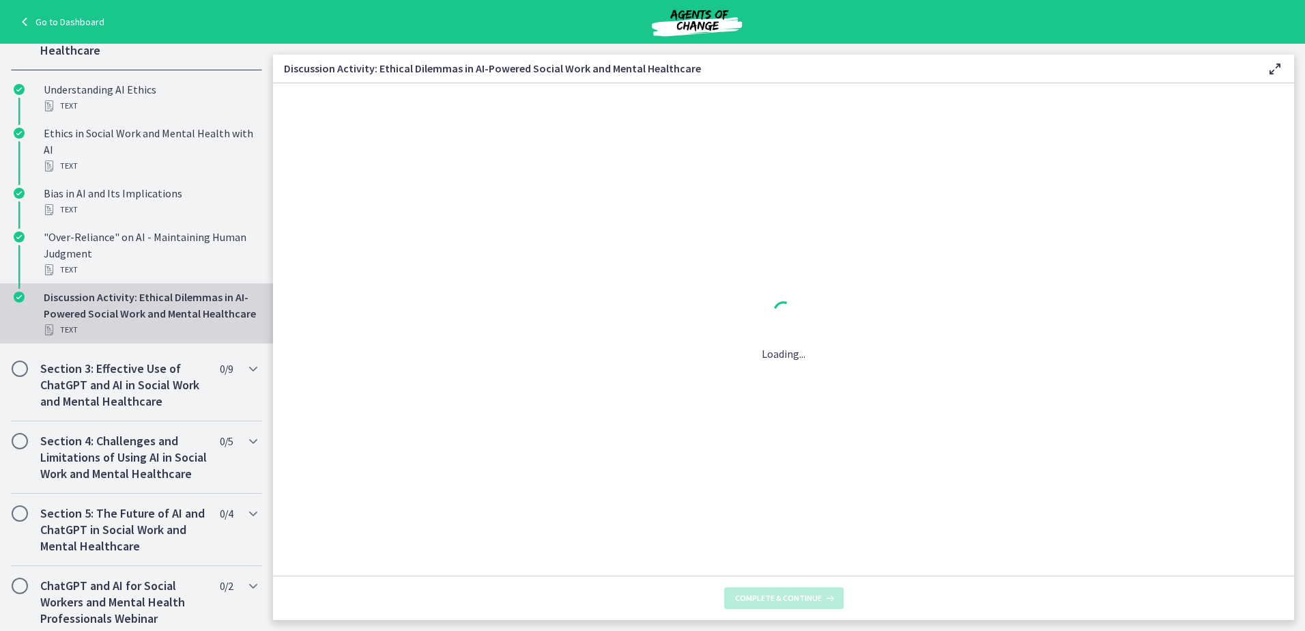
scroll to position [0, 0]
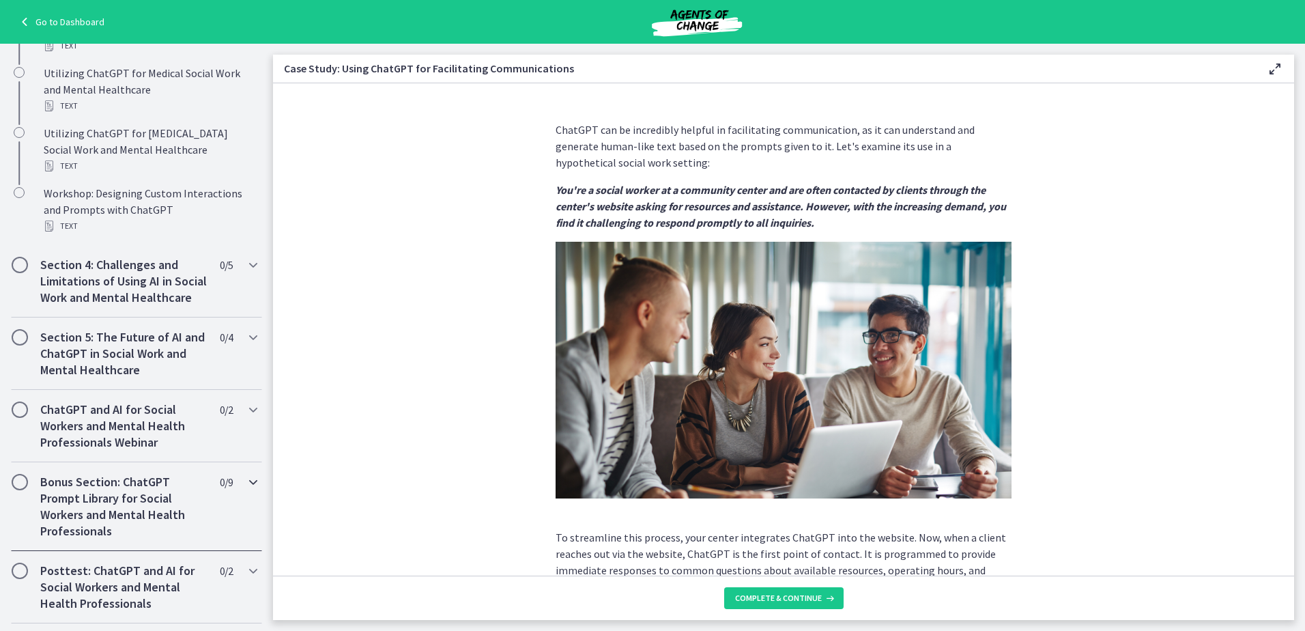
scroll to position [936, 0]
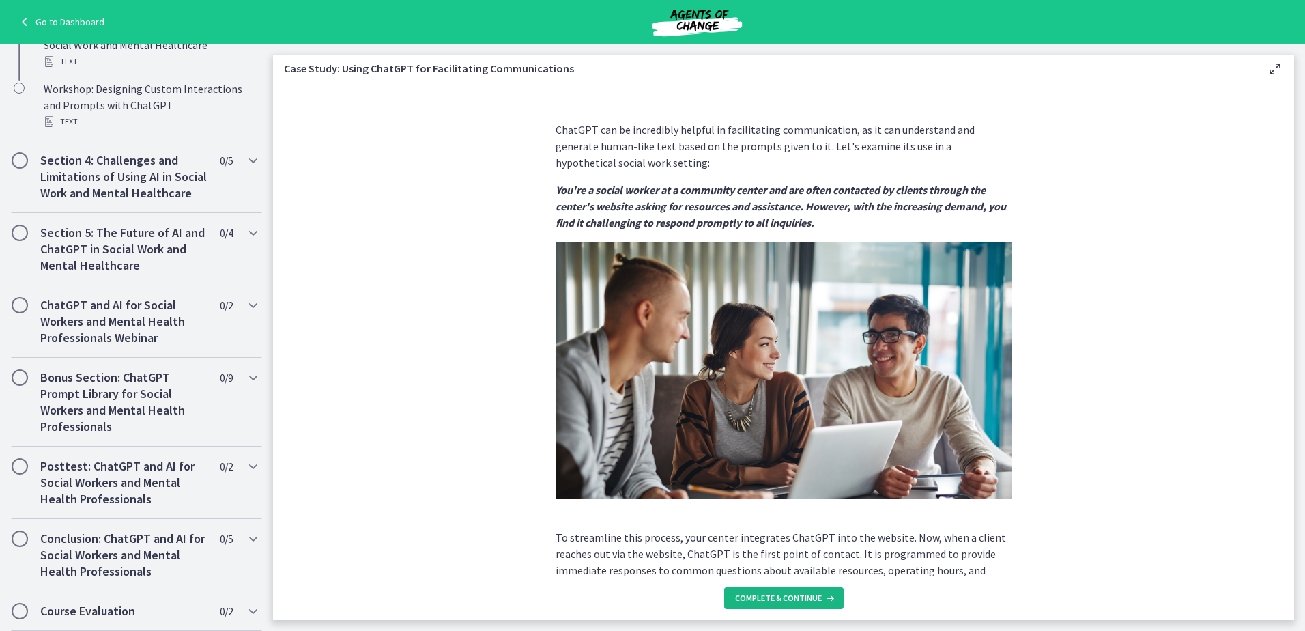
click at [812, 599] on span "Complete & continue" at bounding box center [778, 597] width 87 height 11
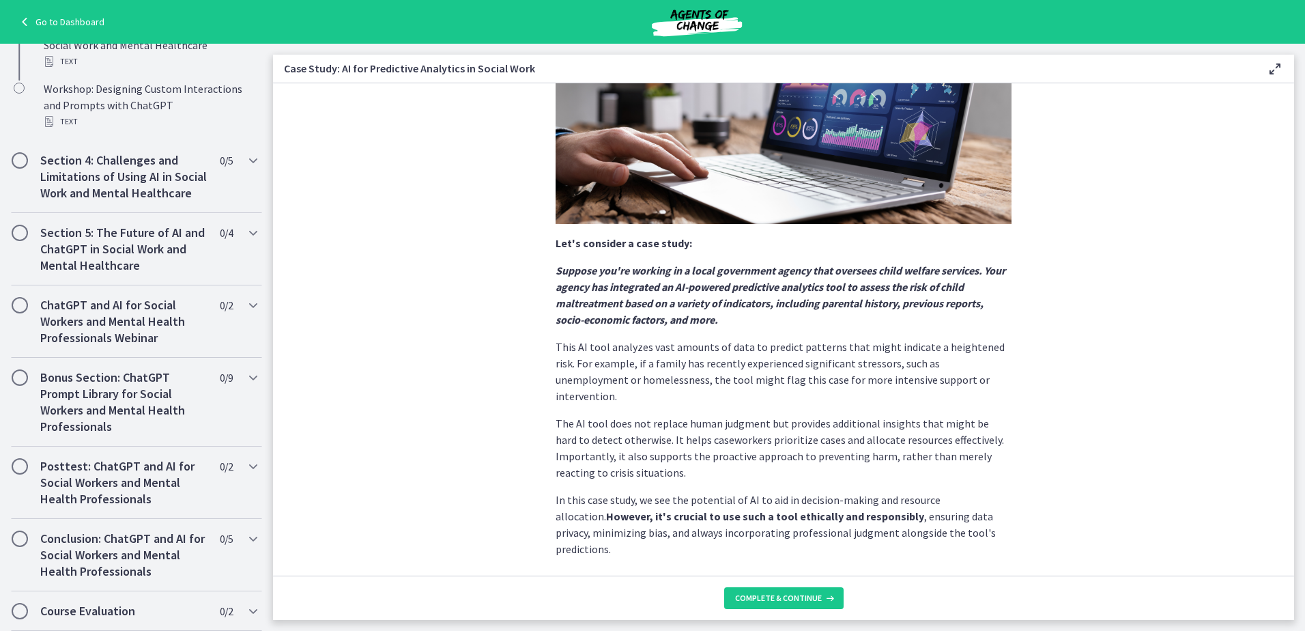
scroll to position [229, 0]
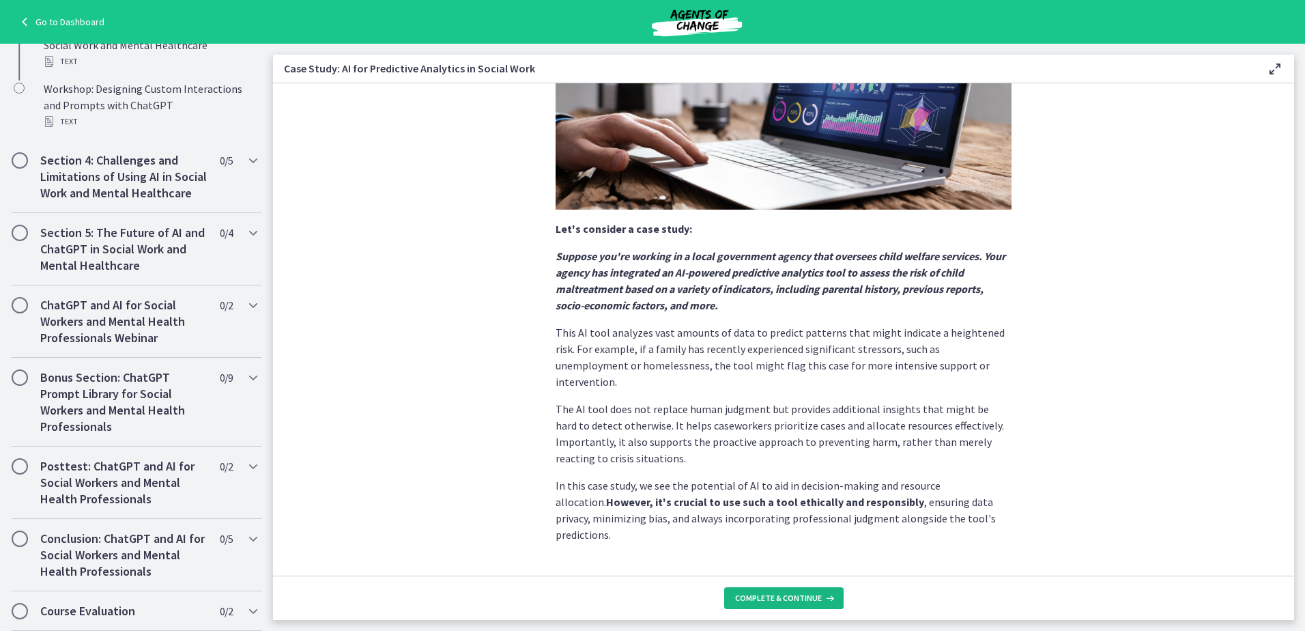
click at [793, 598] on span "Complete & continue" at bounding box center [778, 597] width 87 height 11
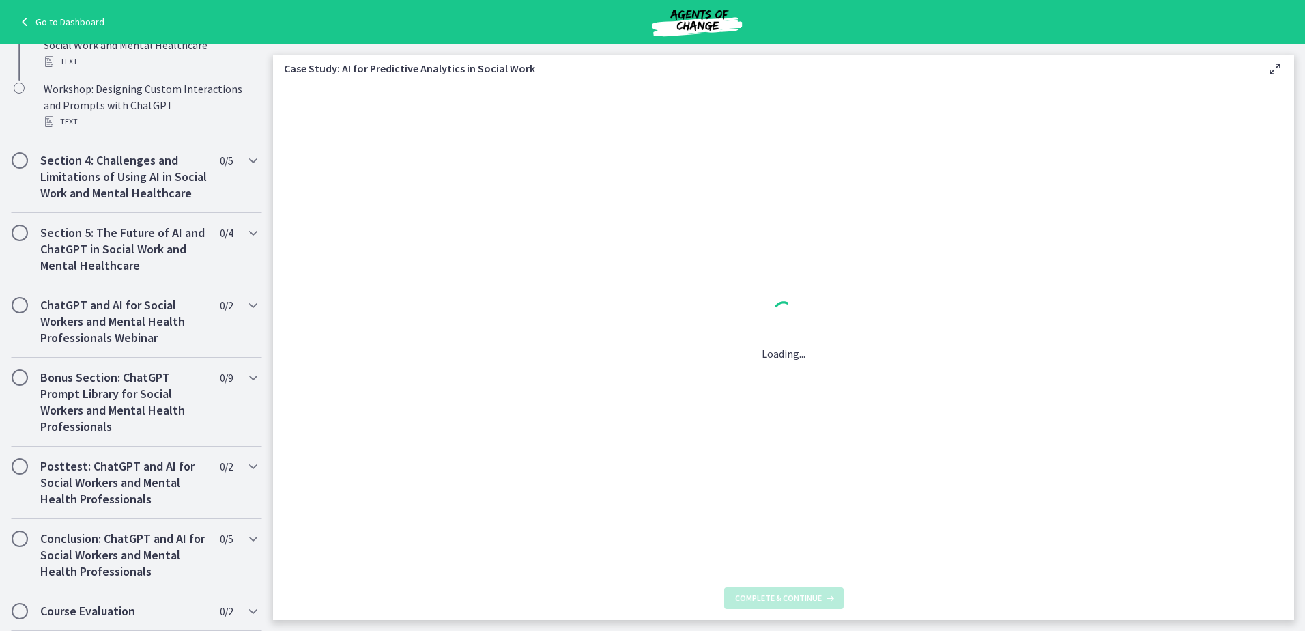
scroll to position [0, 0]
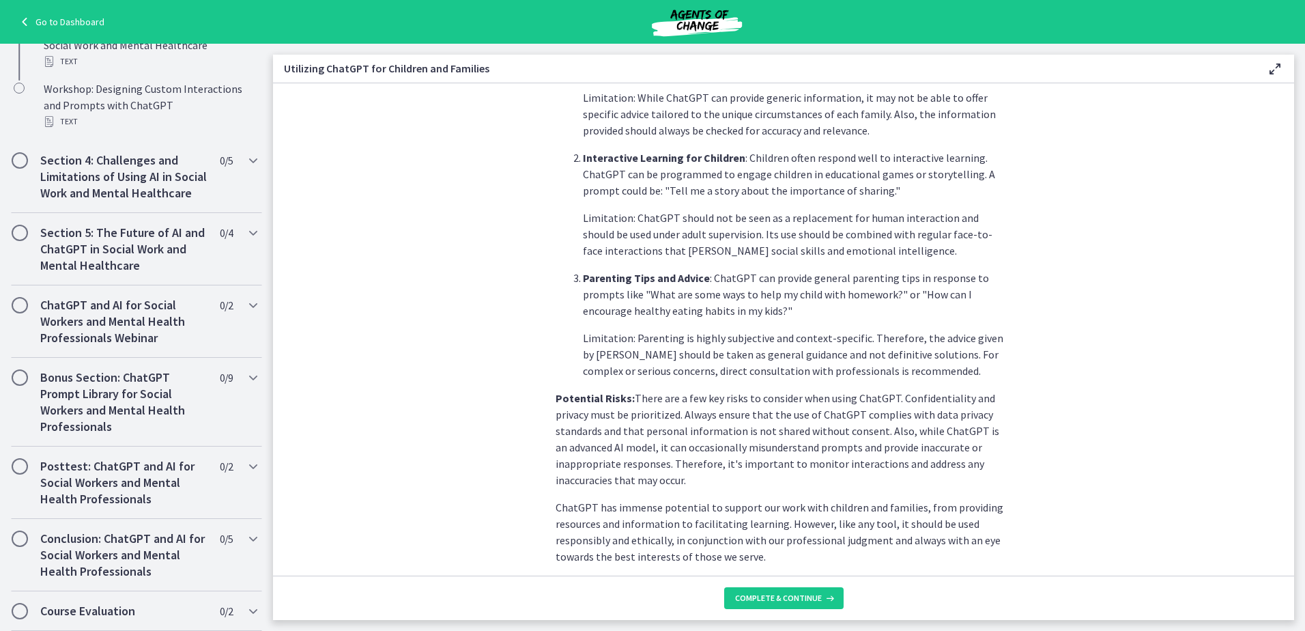
scroll to position [518, 0]
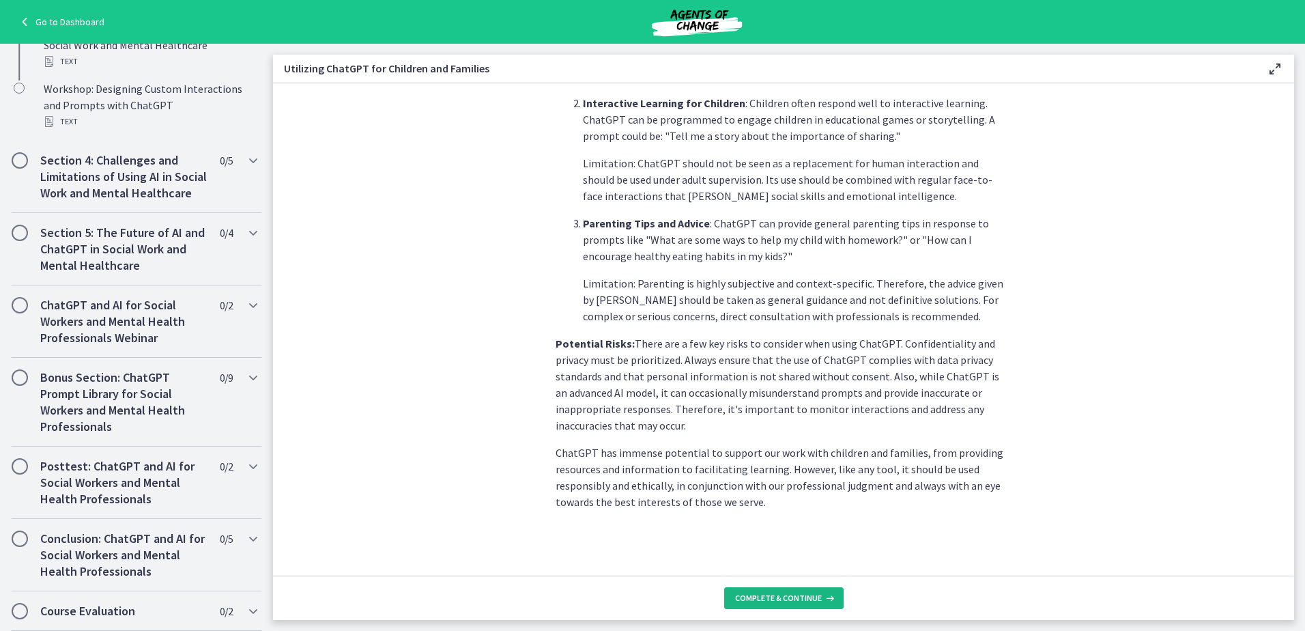
click at [787, 593] on span "Complete & continue" at bounding box center [778, 597] width 87 height 11
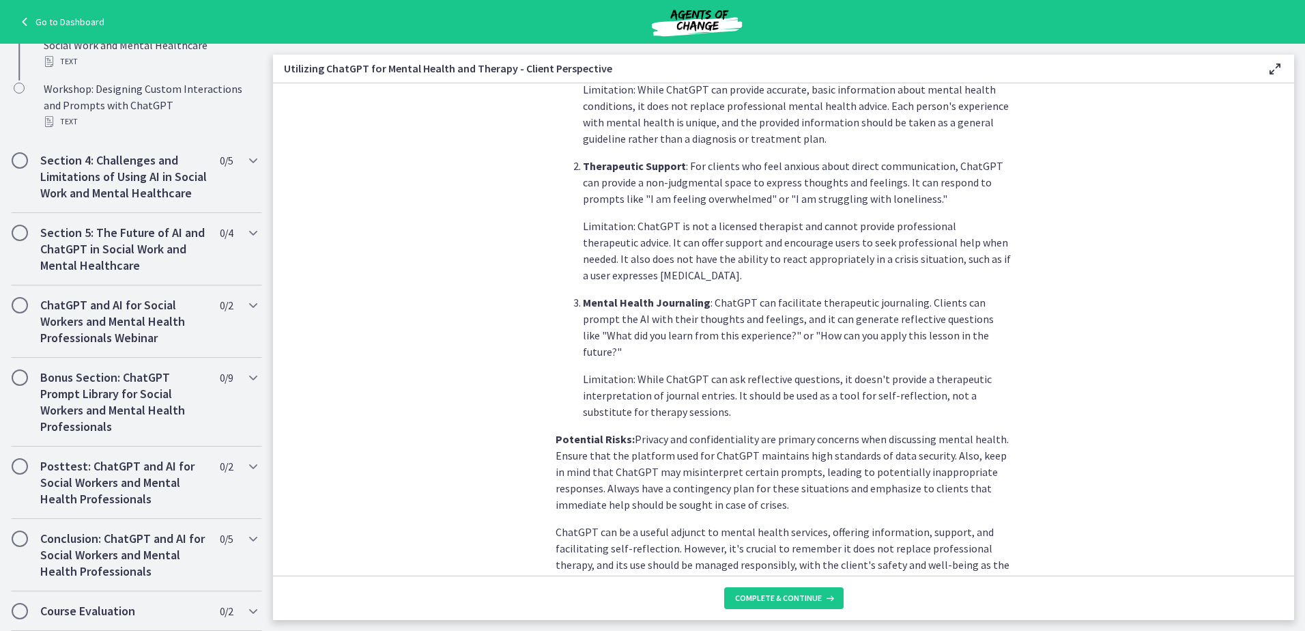
scroll to position [491, 0]
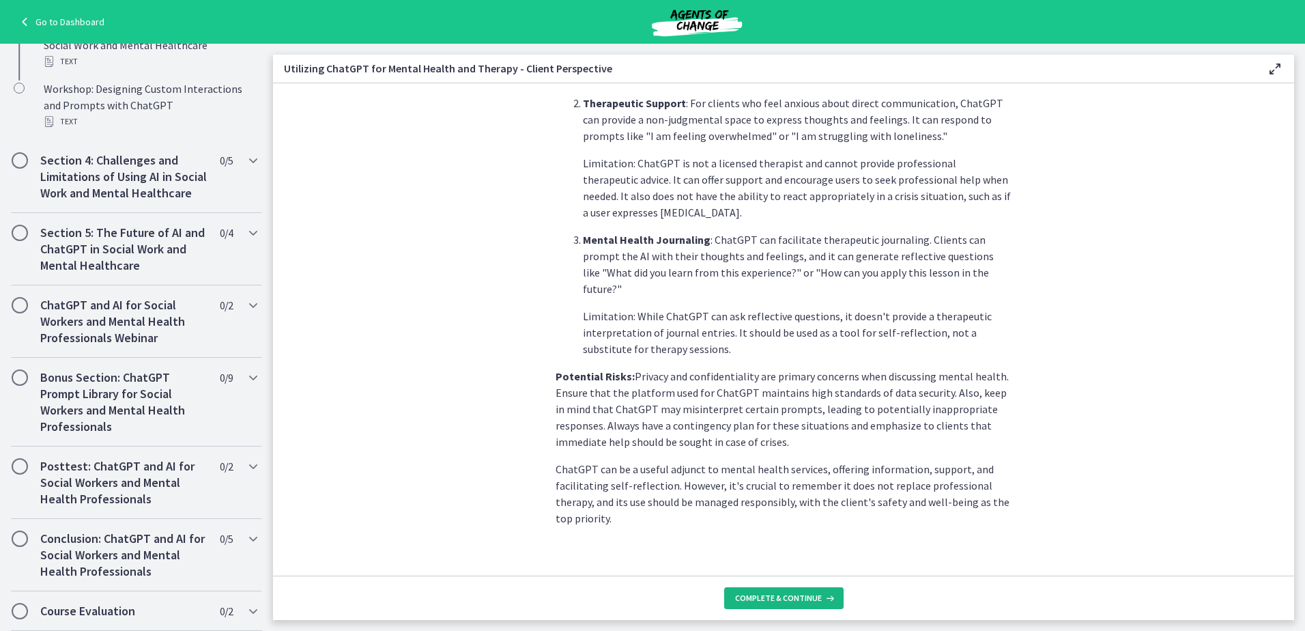
click at [792, 595] on span "Complete & continue" at bounding box center [778, 597] width 87 height 11
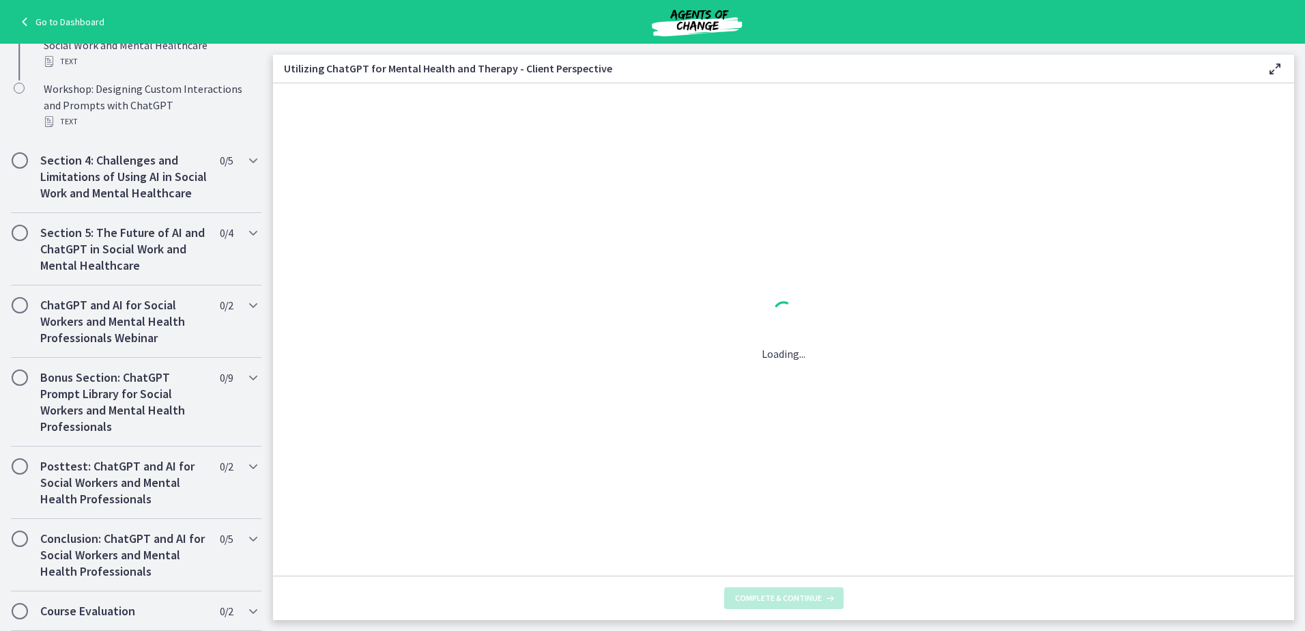
scroll to position [0, 0]
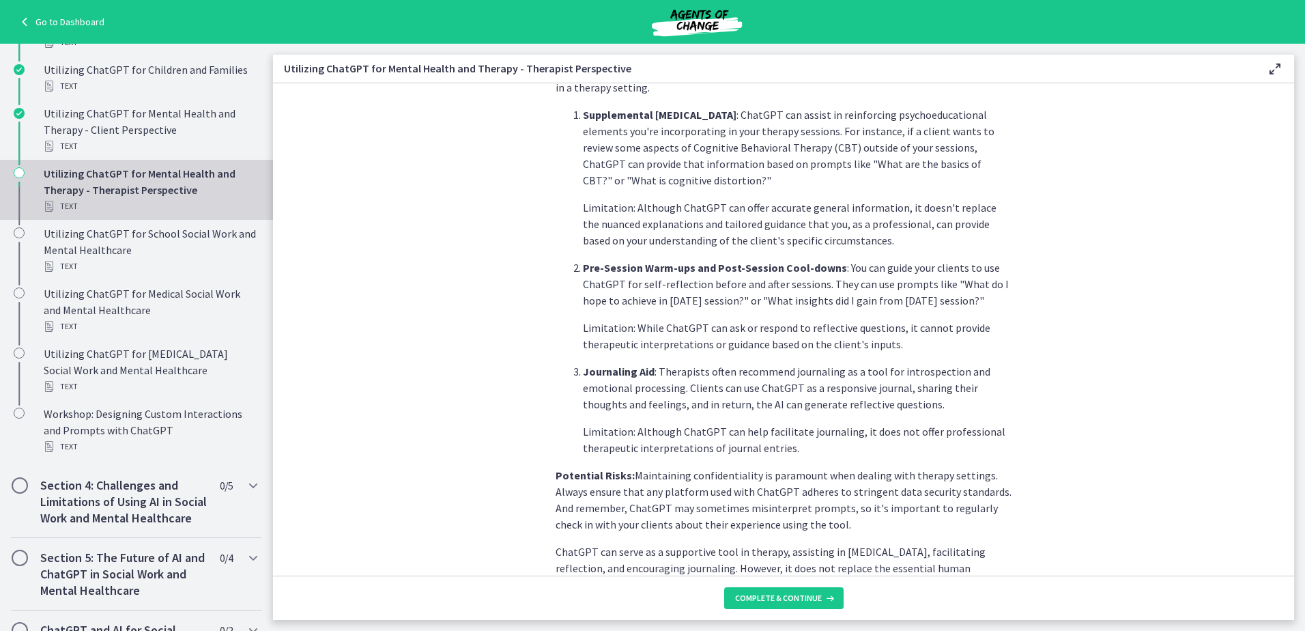
scroll to position [458, 0]
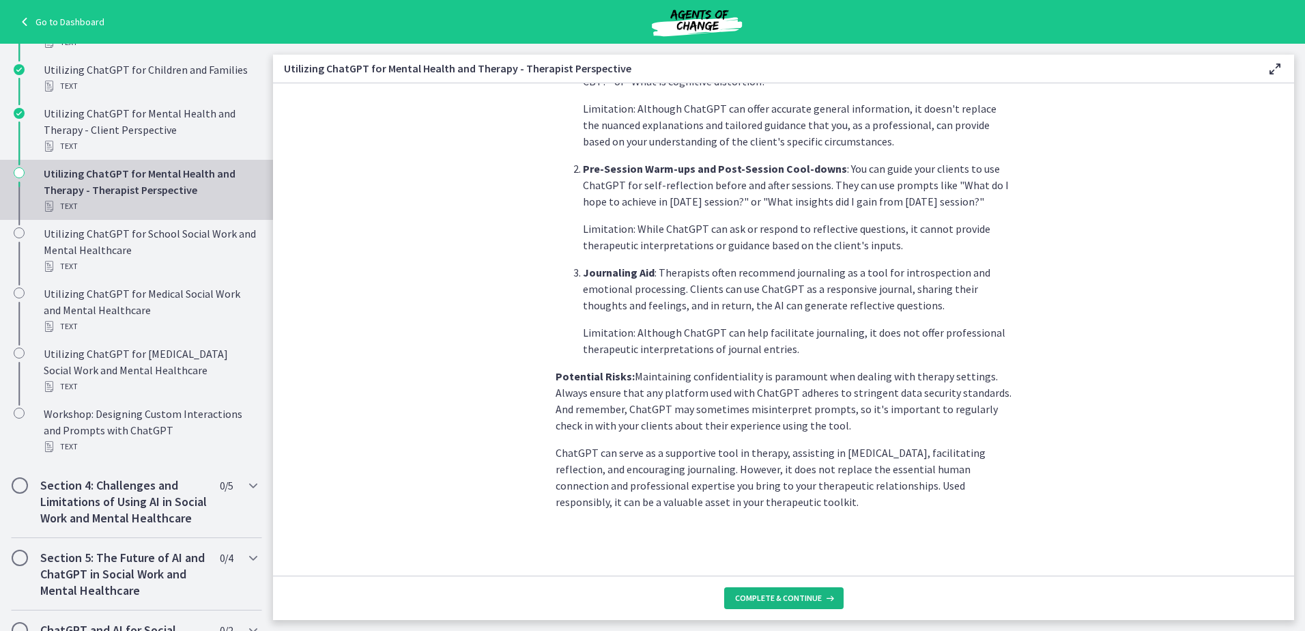
click at [799, 594] on span "Complete & continue" at bounding box center [778, 597] width 87 height 11
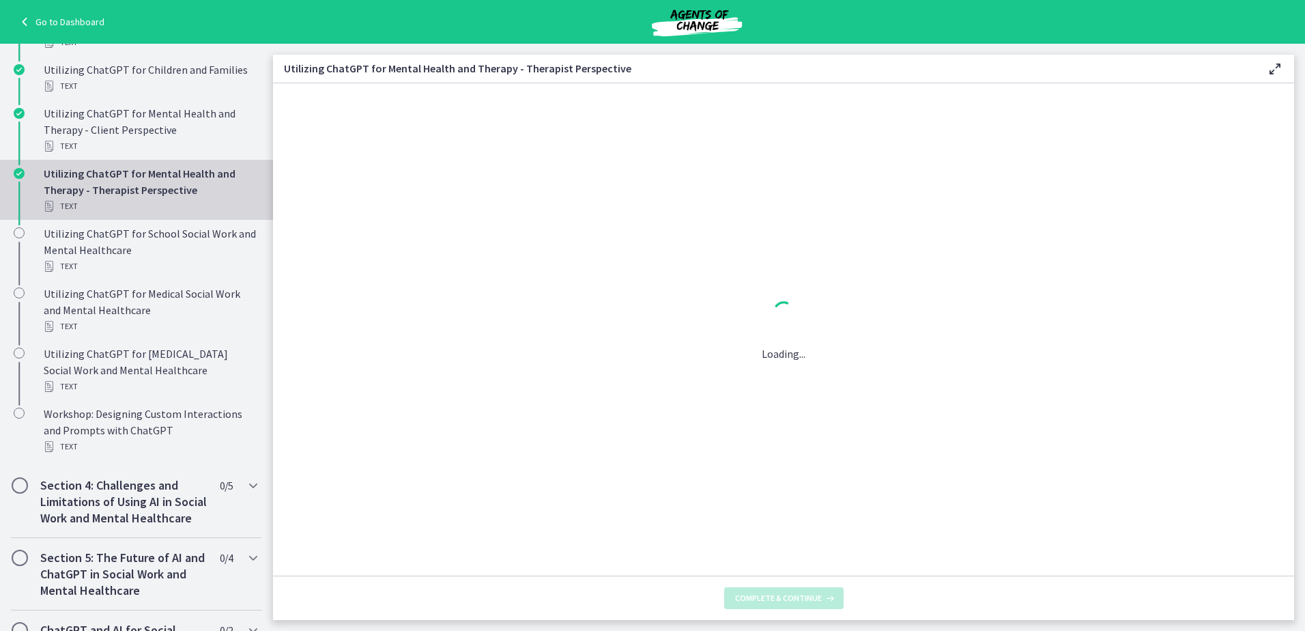
scroll to position [0, 0]
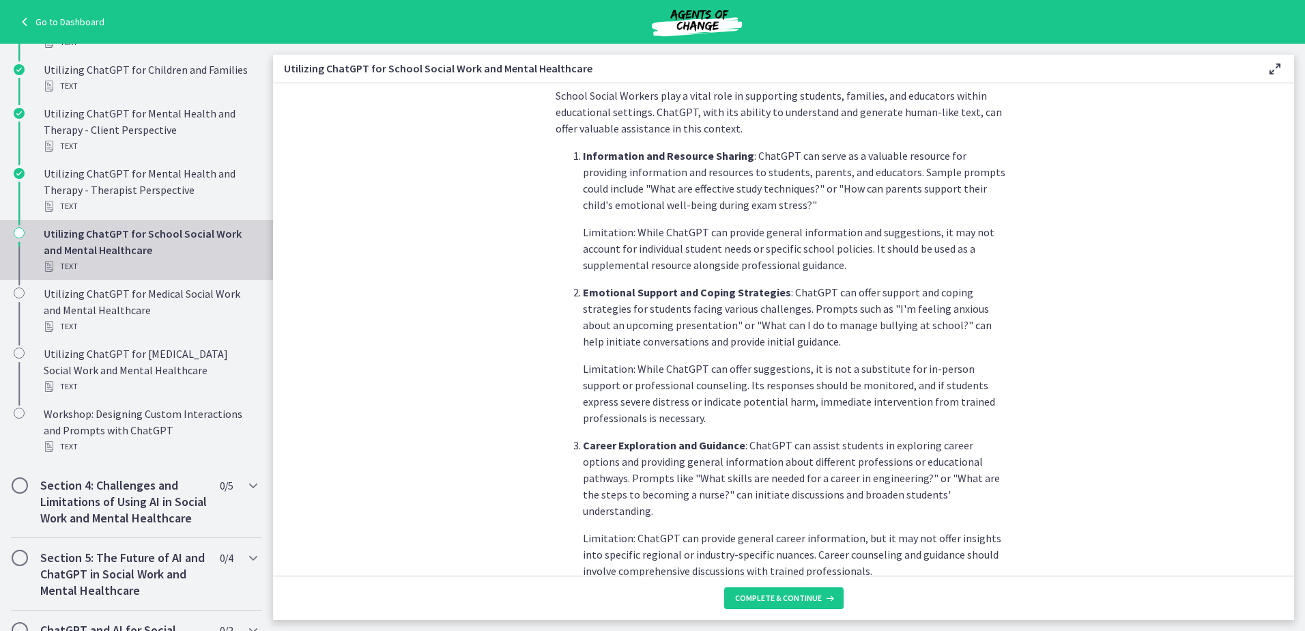
scroll to position [523, 0]
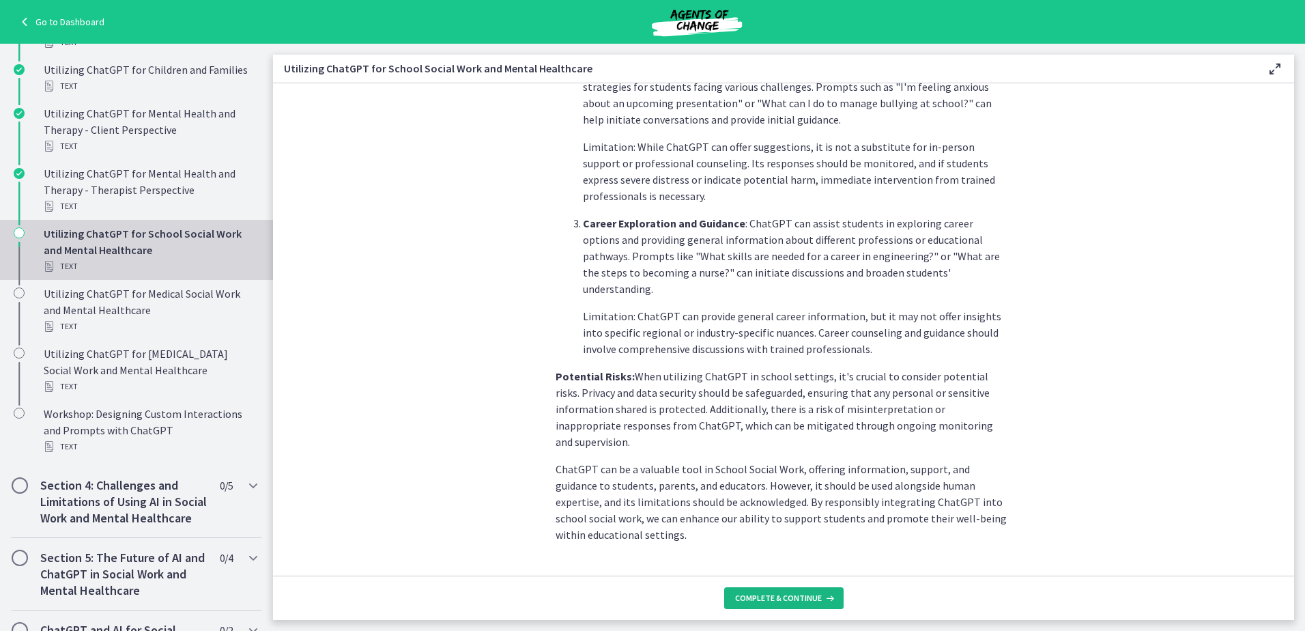
click at [773, 599] on span "Complete & continue" at bounding box center [778, 597] width 87 height 11
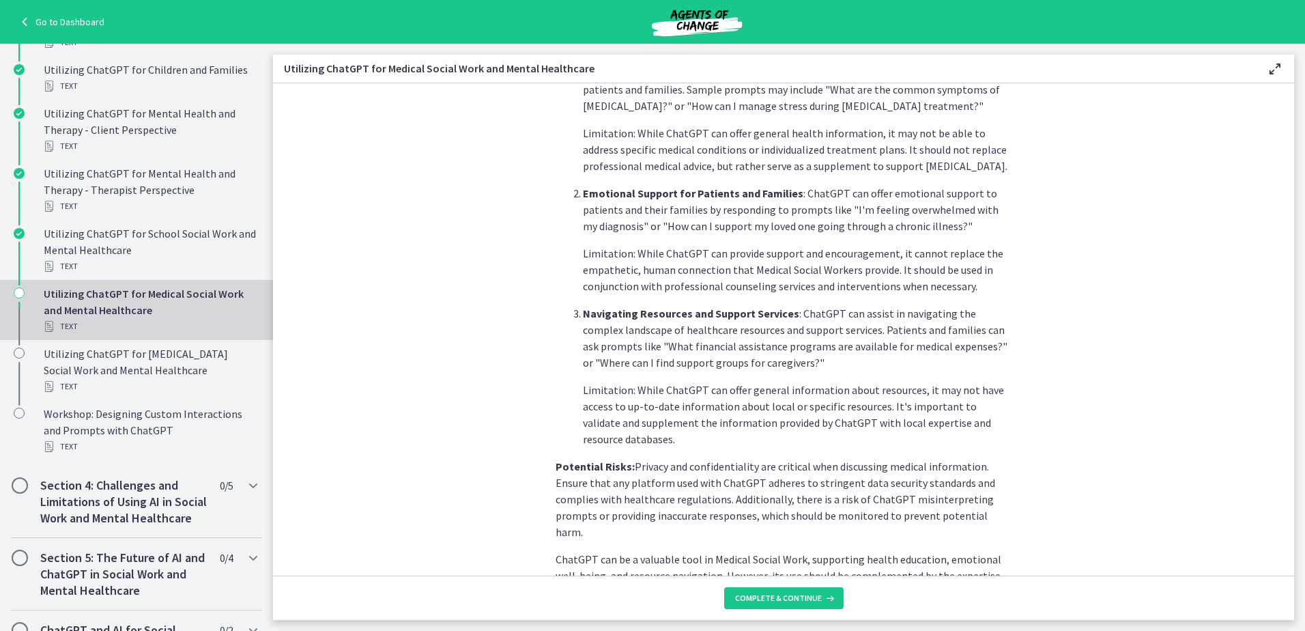
scroll to position [474, 0]
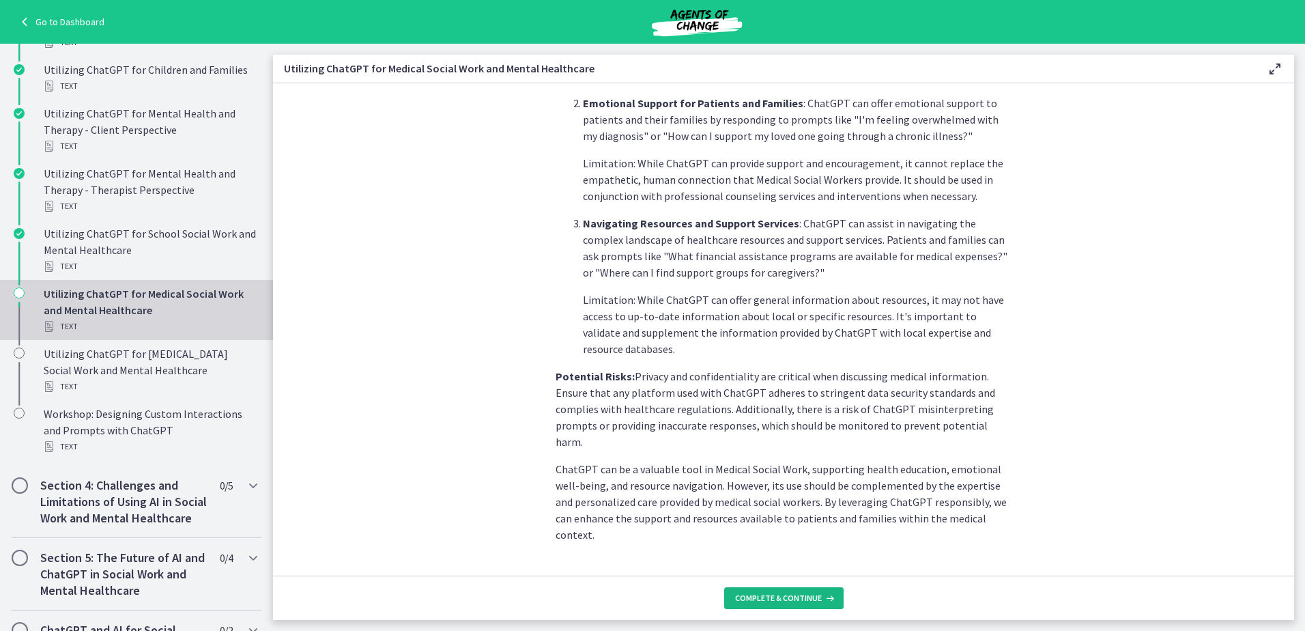
click at [793, 599] on span "Complete & continue" at bounding box center [778, 597] width 87 height 11
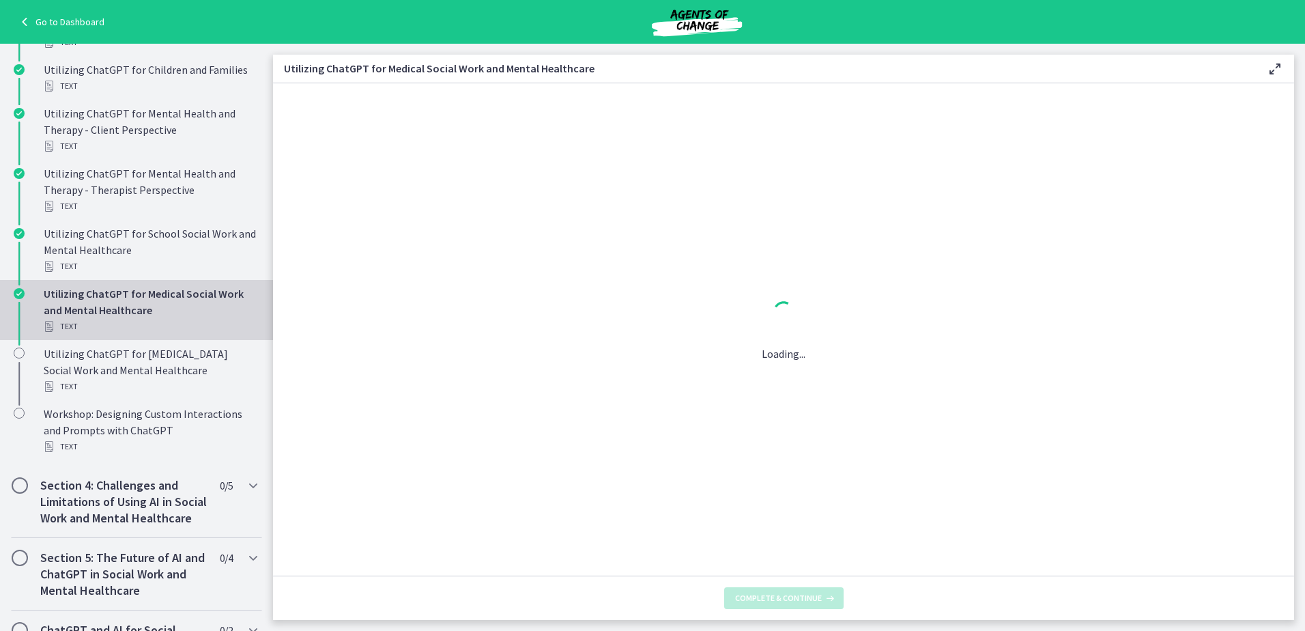
scroll to position [0, 0]
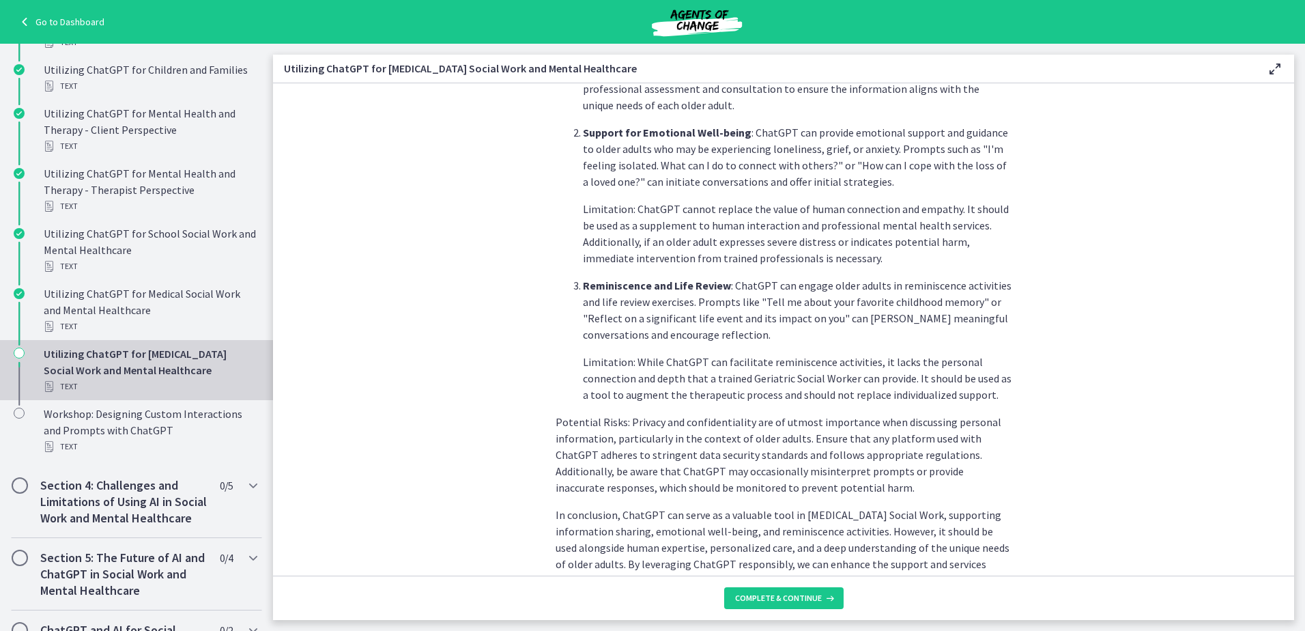
scroll to position [540, 0]
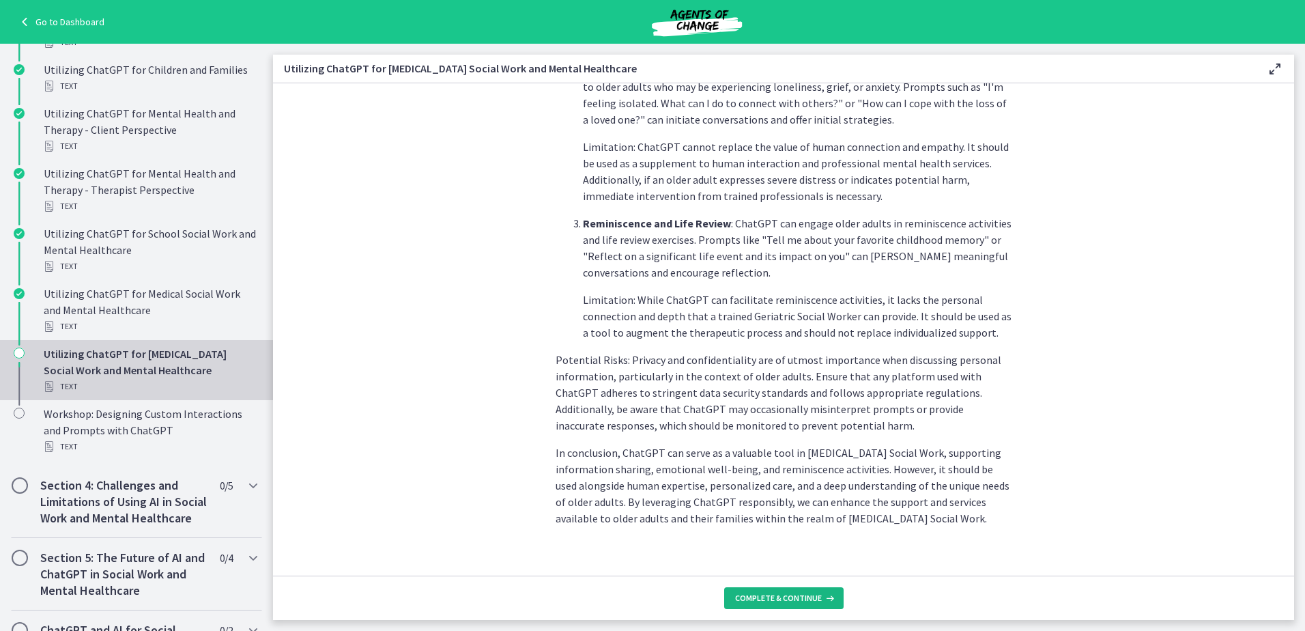
click at [801, 598] on span "Complete & continue" at bounding box center [778, 597] width 87 height 11
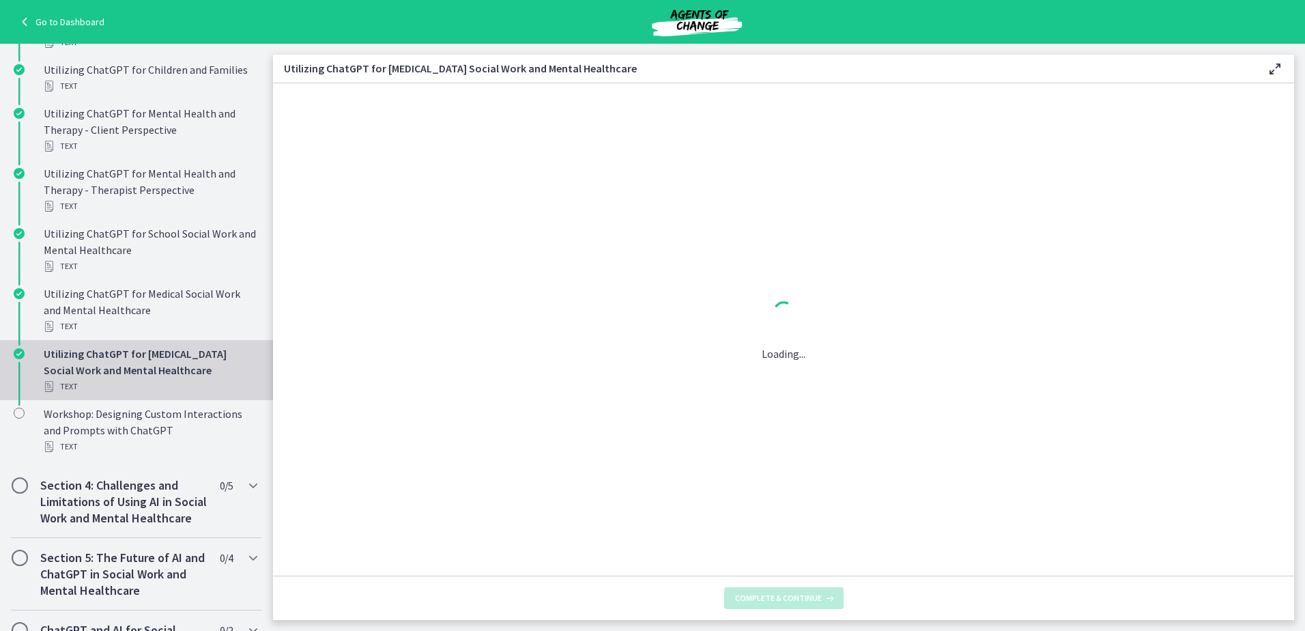
scroll to position [0, 0]
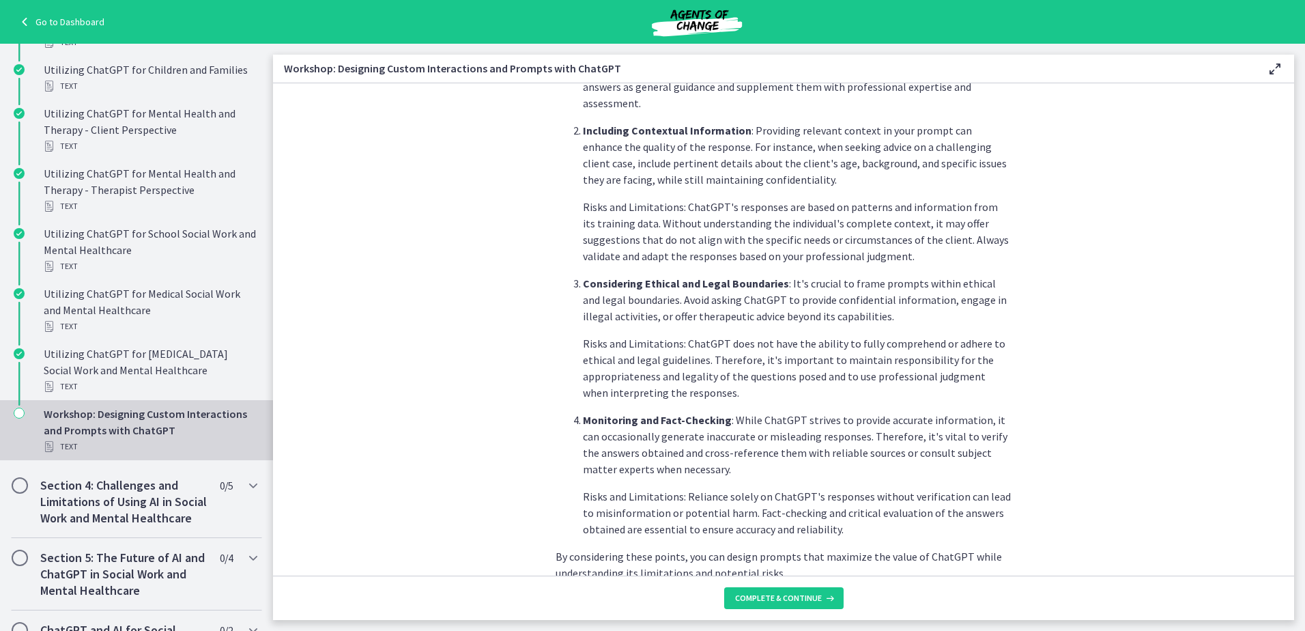
scroll to position [655, 0]
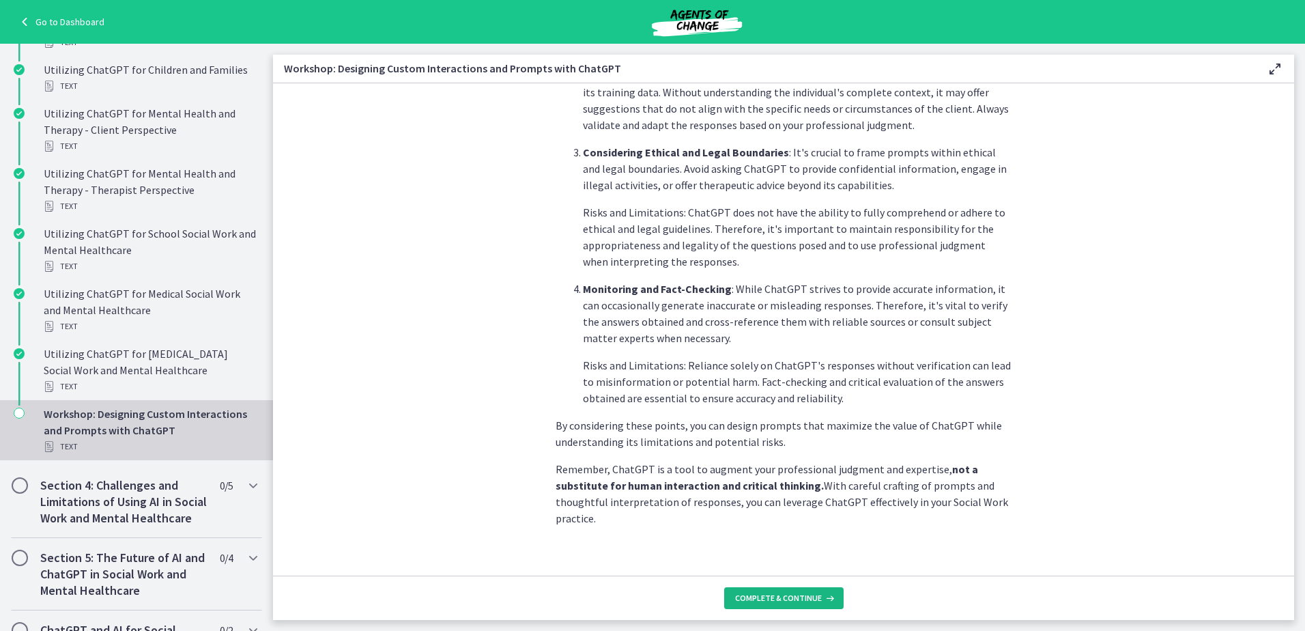
click at [794, 603] on button "Complete & continue" at bounding box center [783, 598] width 119 height 22
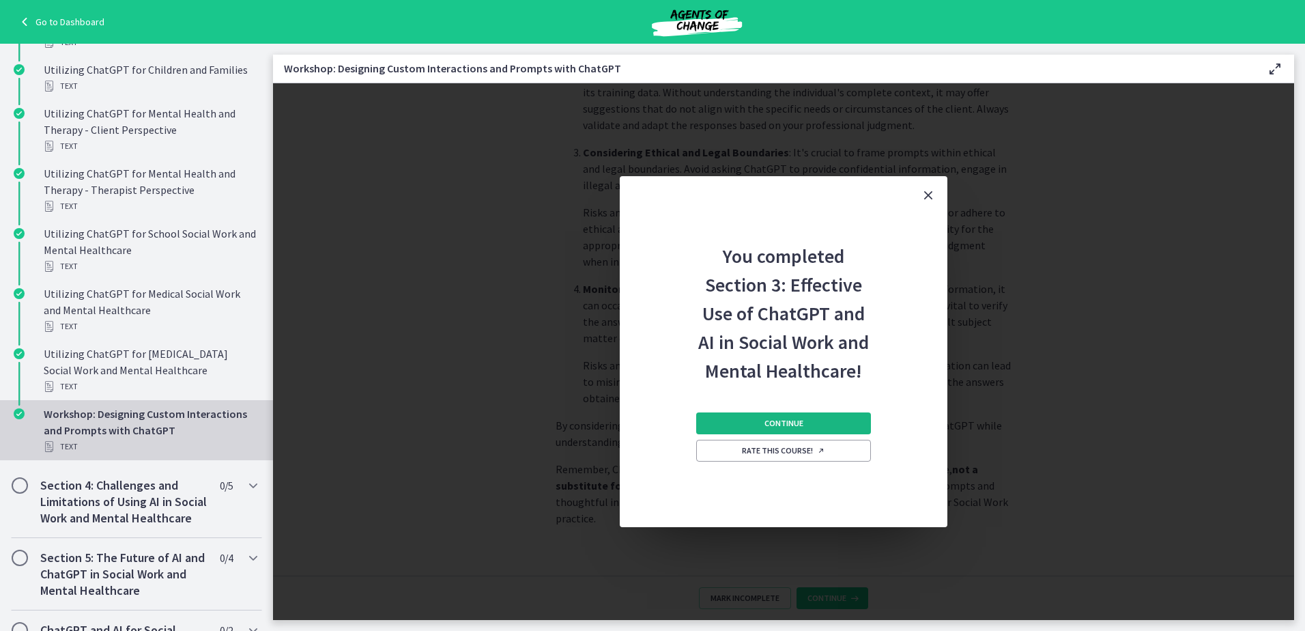
click at [798, 425] on span "Continue" at bounding box center [783, 423] width 39 height 11
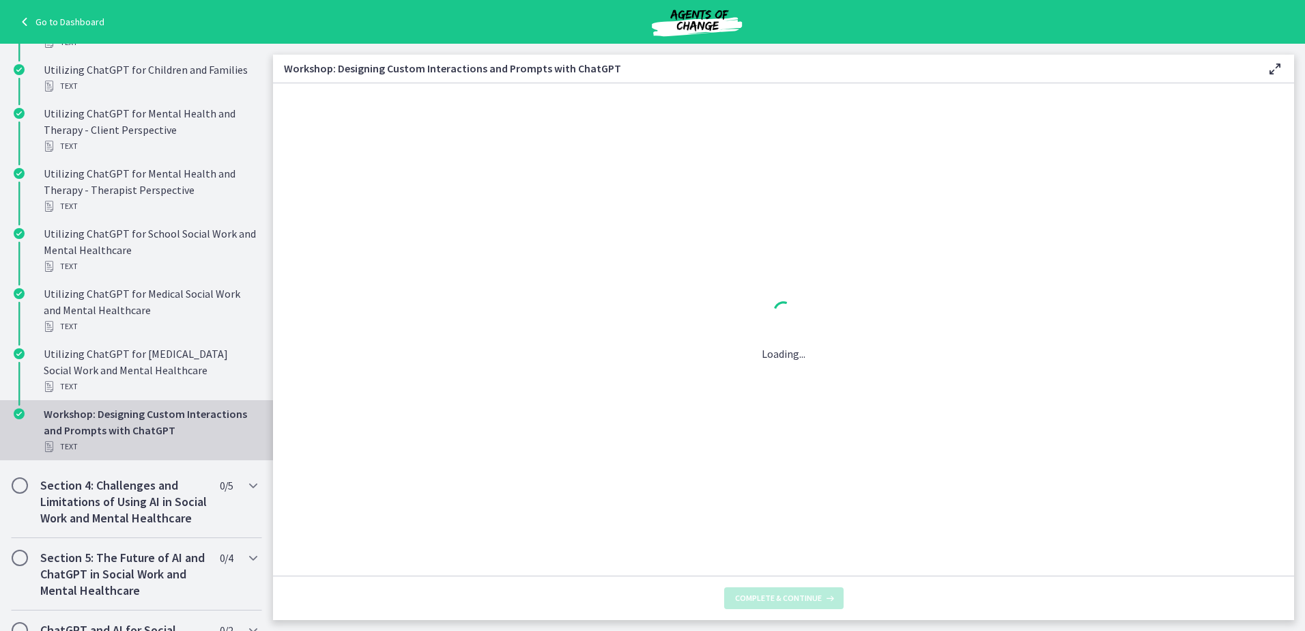
scroll to position [0, 0]
